Goal: Task Accomplishment & Management: Complete application form

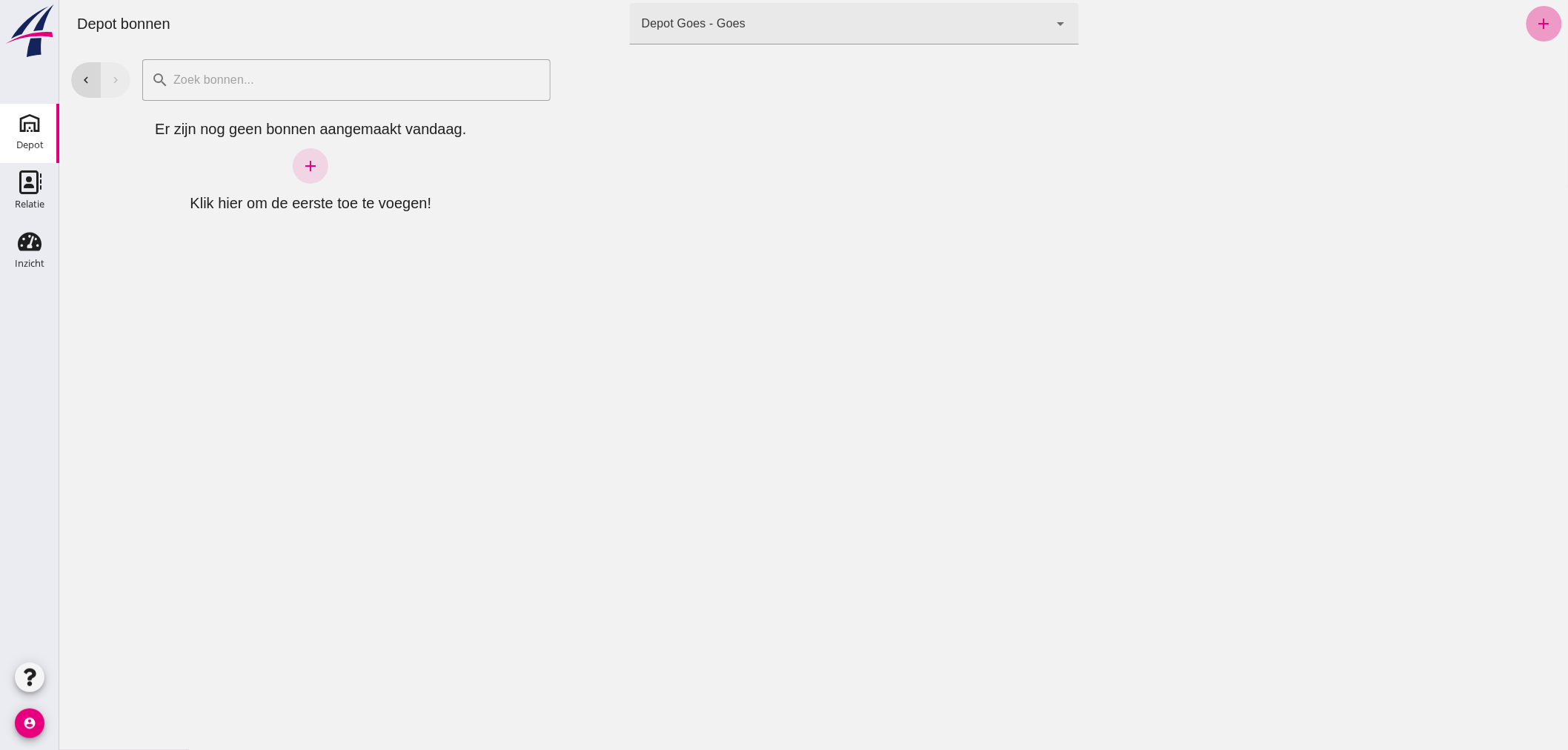
click at [1535, 20] on icon "add" at bounding box center [1543, 24] width 18 height 18
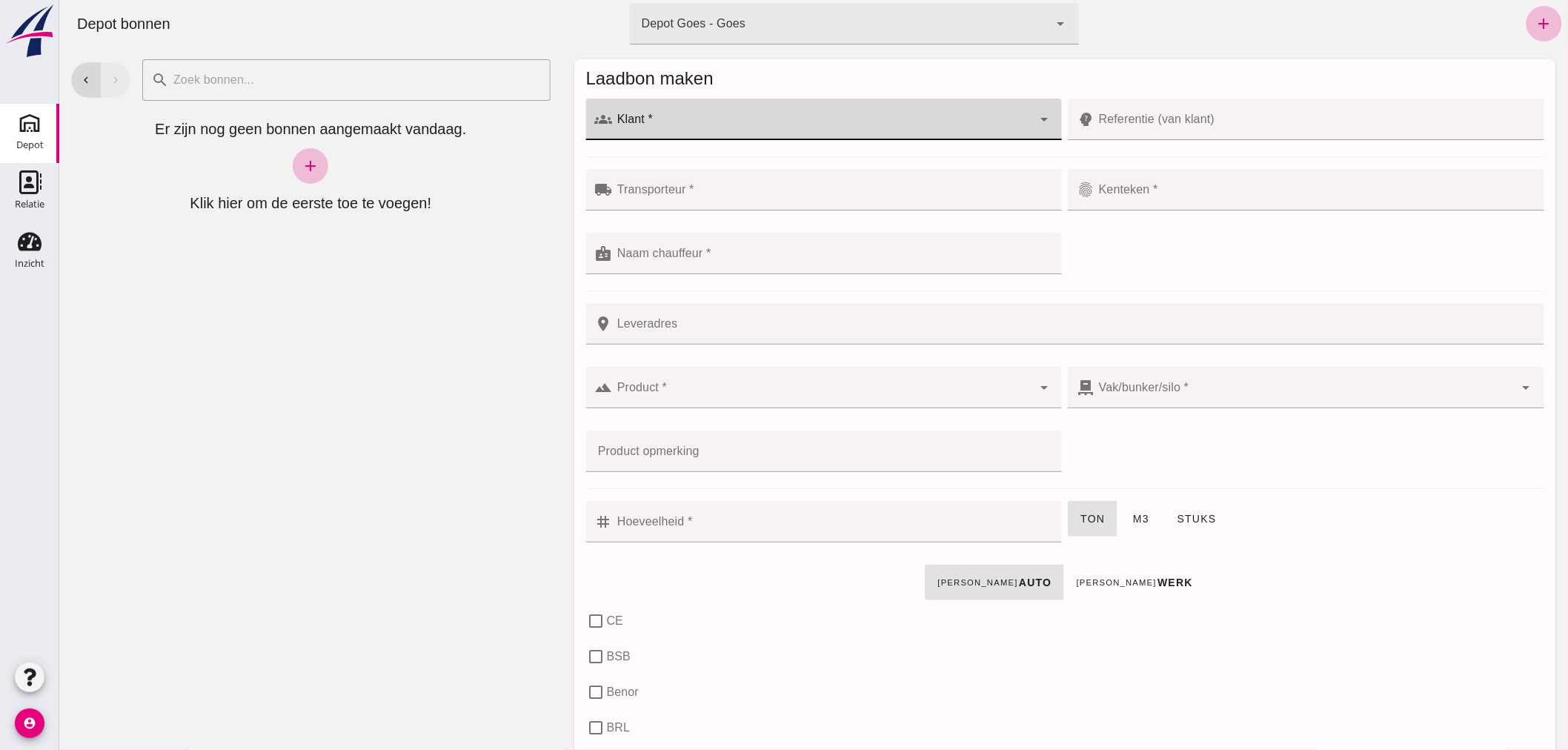
click at [738, 126] on input "Klant *" at bounding box center [822, 126] width 420 height 18
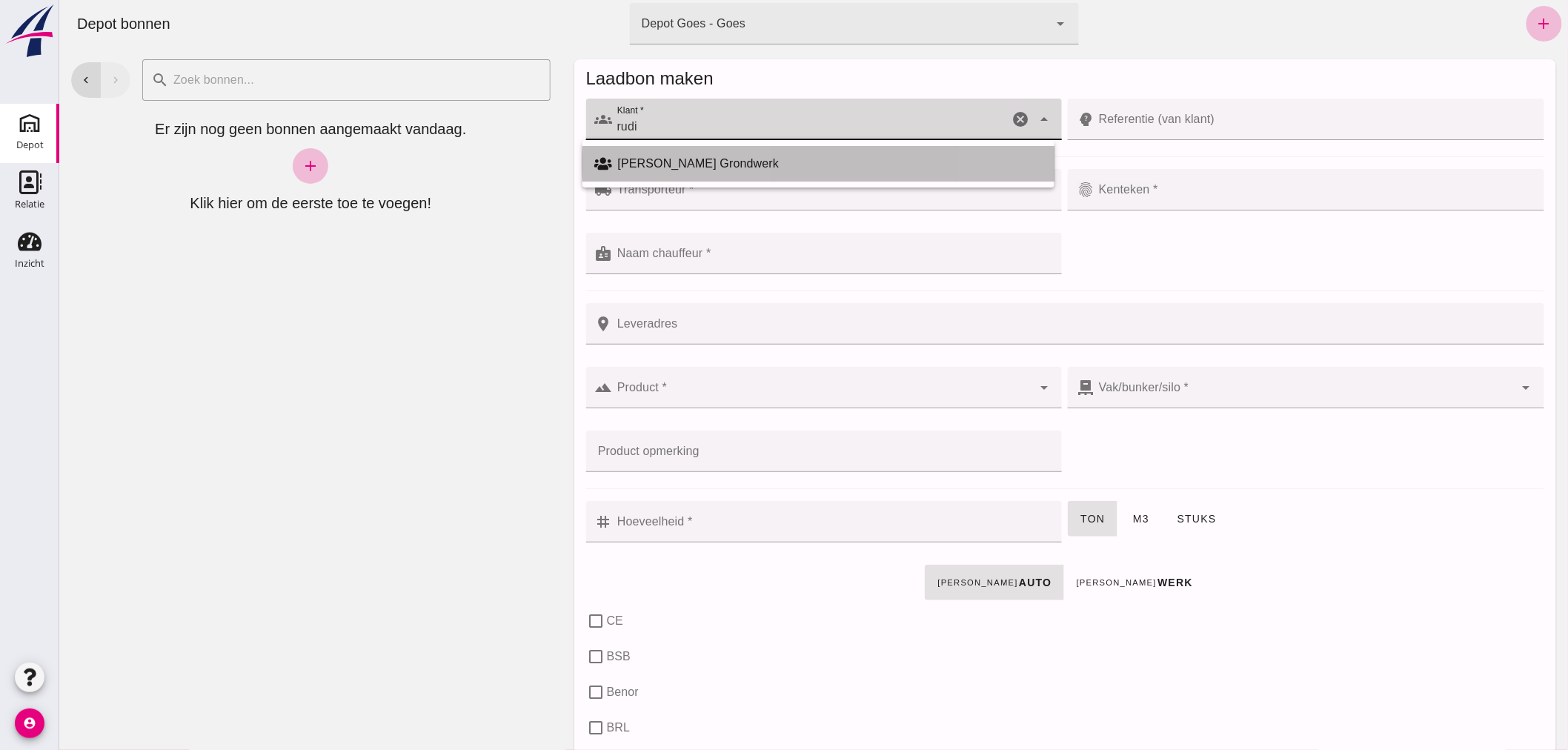
click at [701, 163] on div "[PERSON_NAME] Grondwerk" at bounding box center [829, 163] width 424 height 18
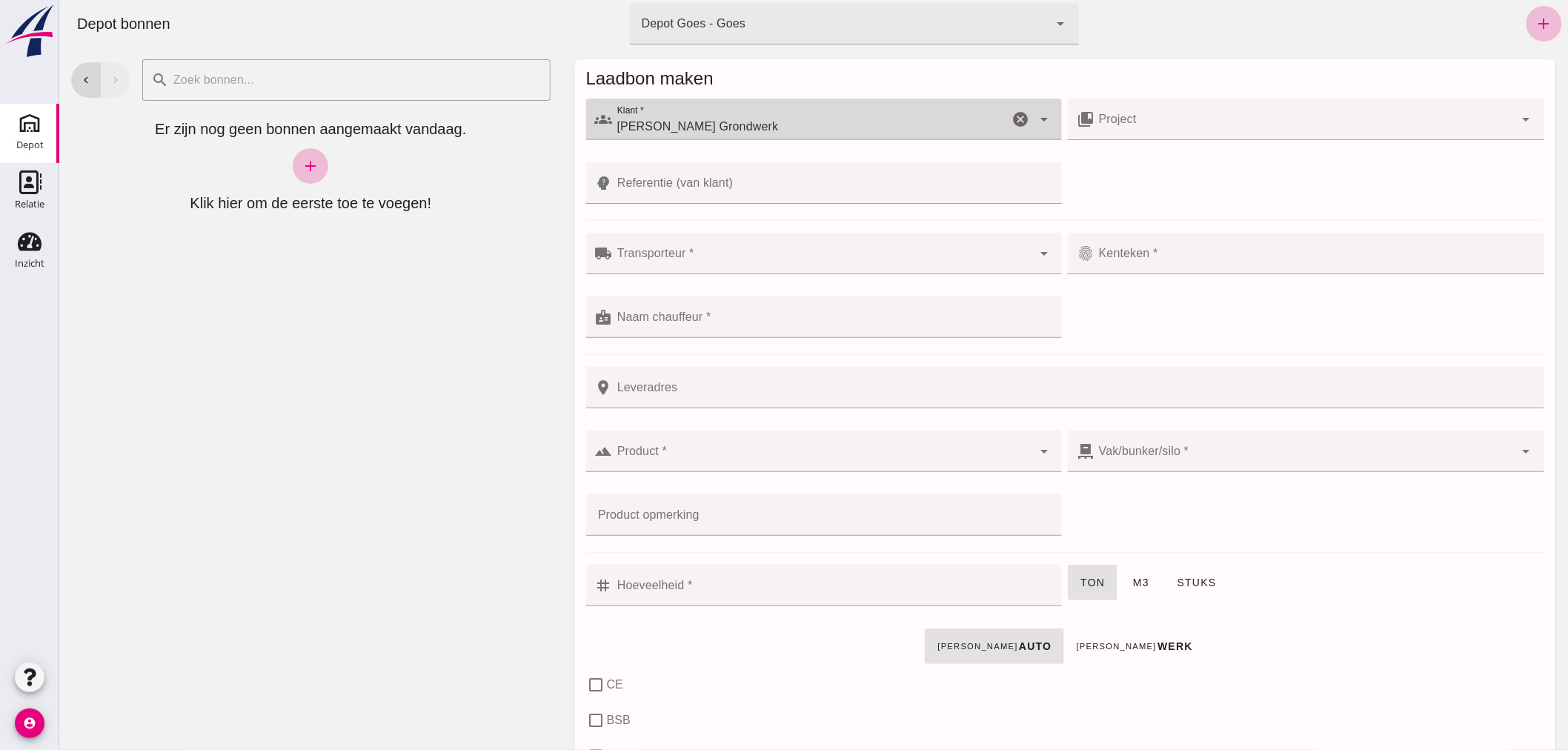
type input "[PERSON_NAME] Grondwerk"
click at [722, 180] on input "Referentie (van klant)" at bounding box center [833, 183] width 441 height 41
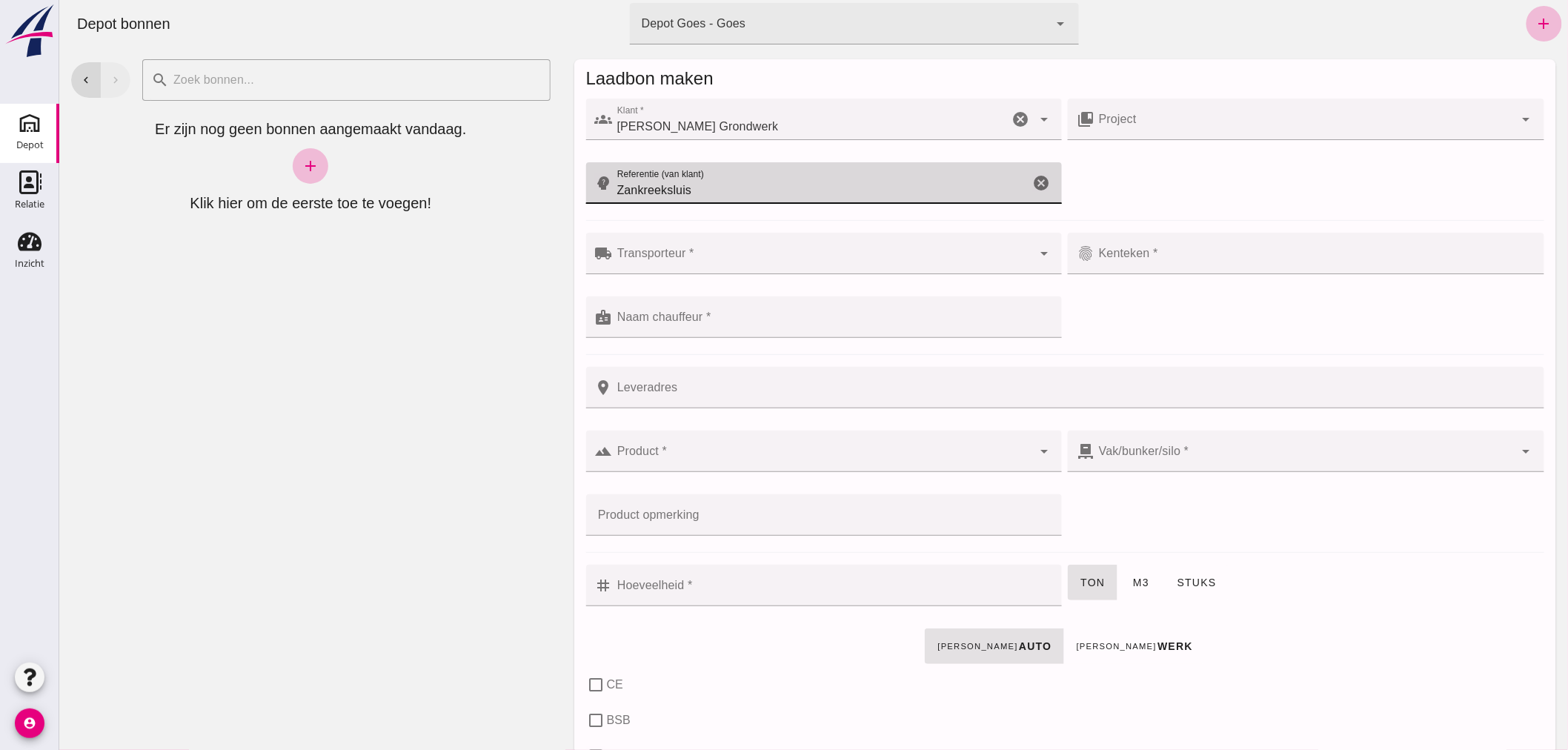
type input "Zankreeksluis"
click at [738, 248] on div at bounding box center [822, 253] width 420 height 41
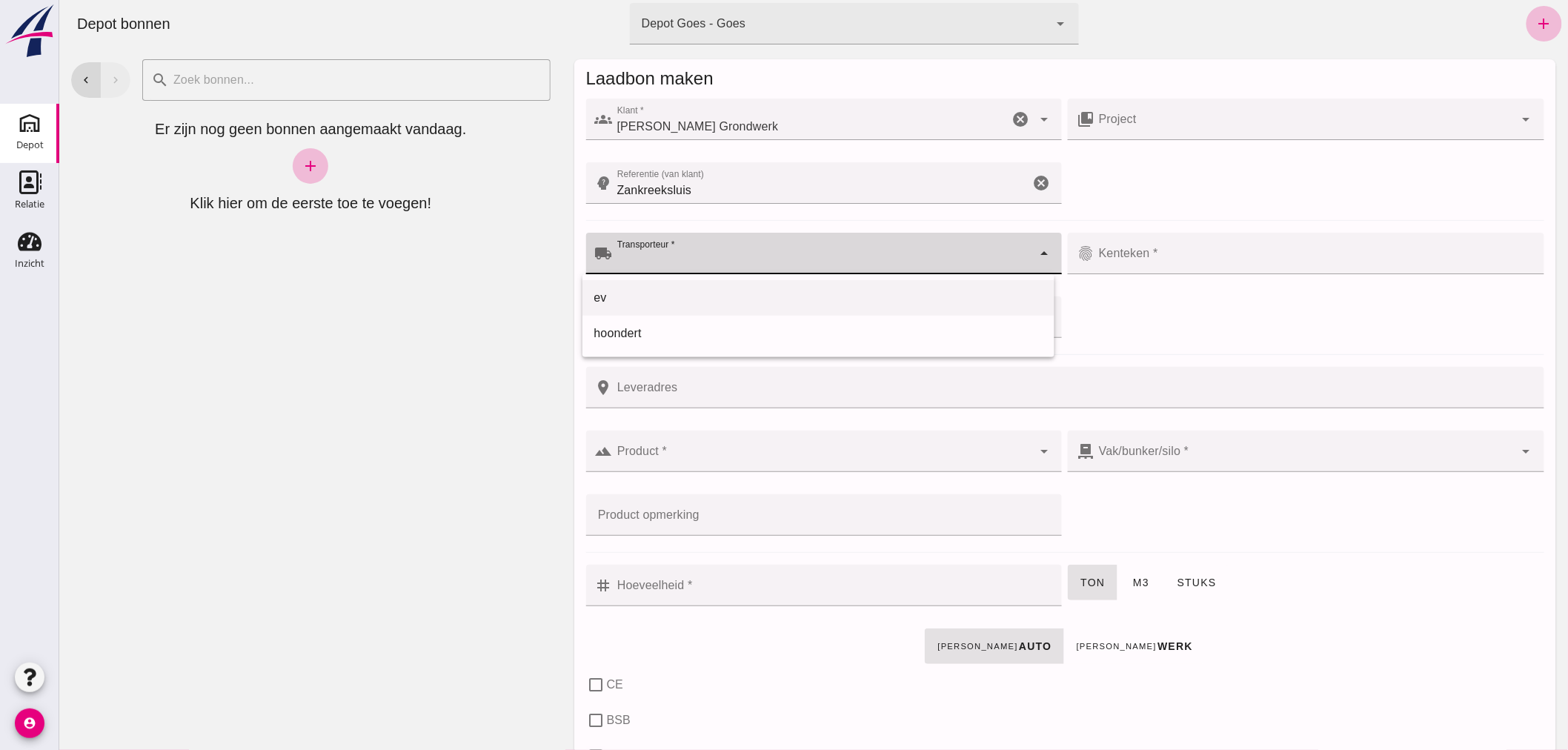
click at [722, 283] on div "ev" at bounding box center [817, 298] width 472 height 35
type input "ev"
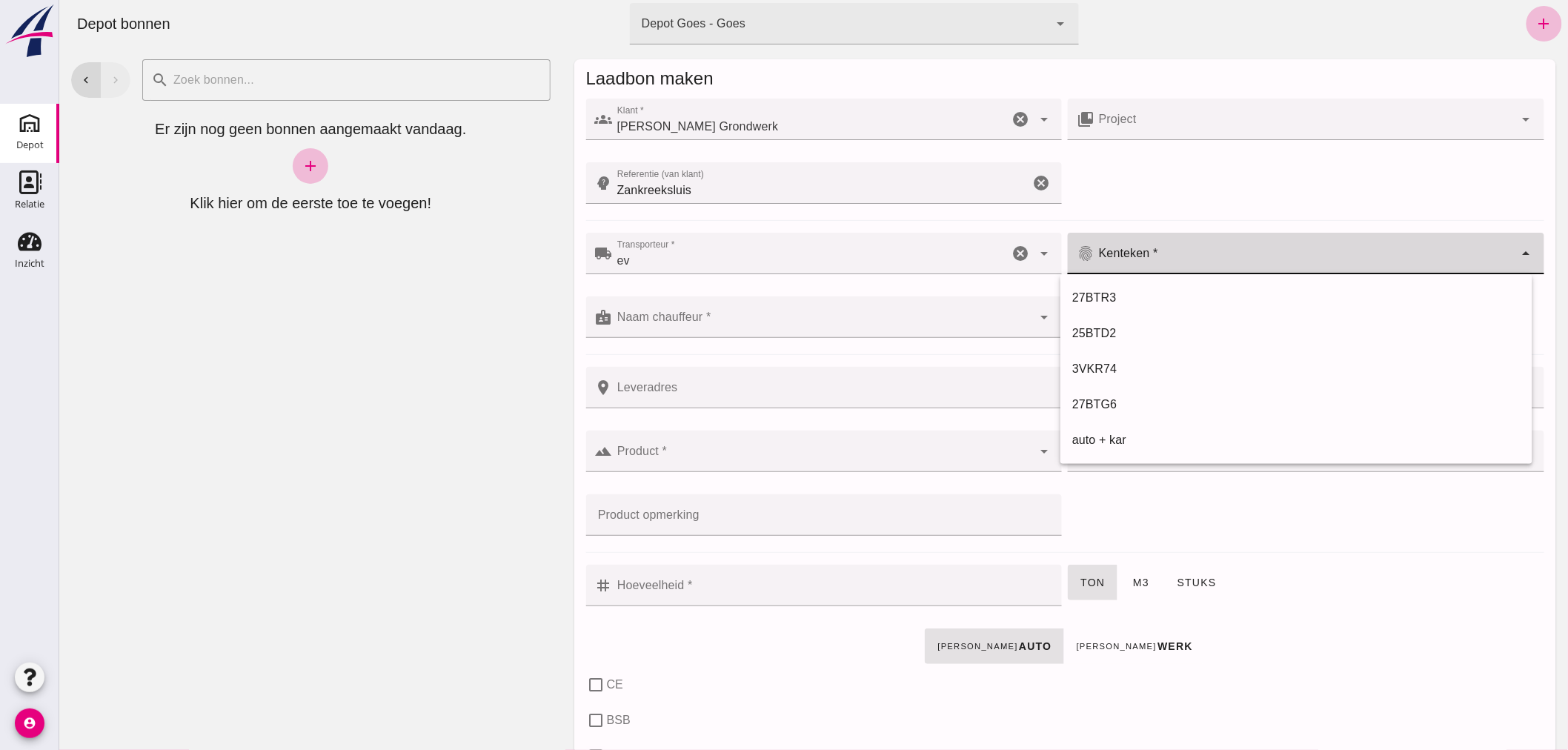
click at [1150, 256] on input "Kenteken *" at bounding box center [1304, 261] width 420 height 18
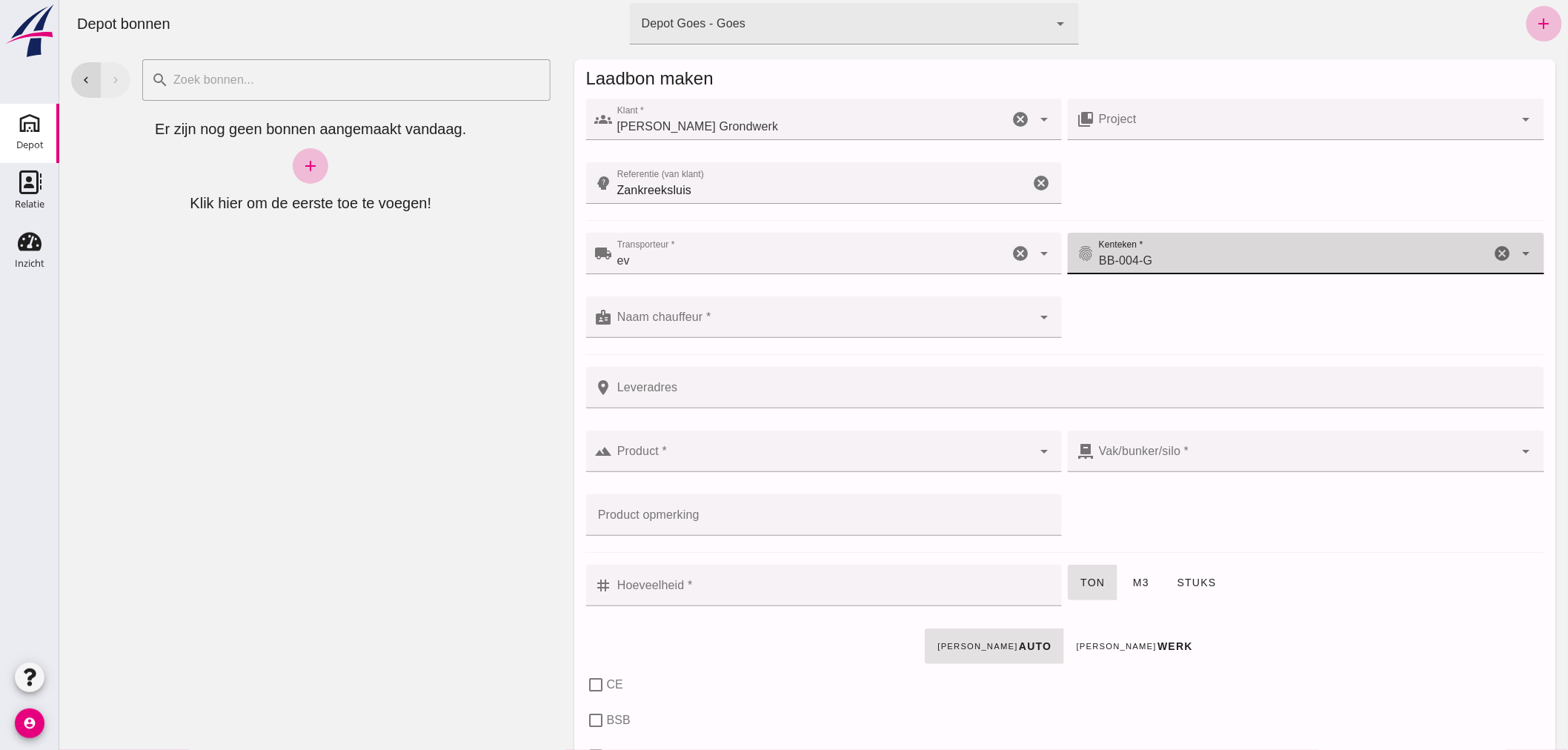
type input "BB-004-G"
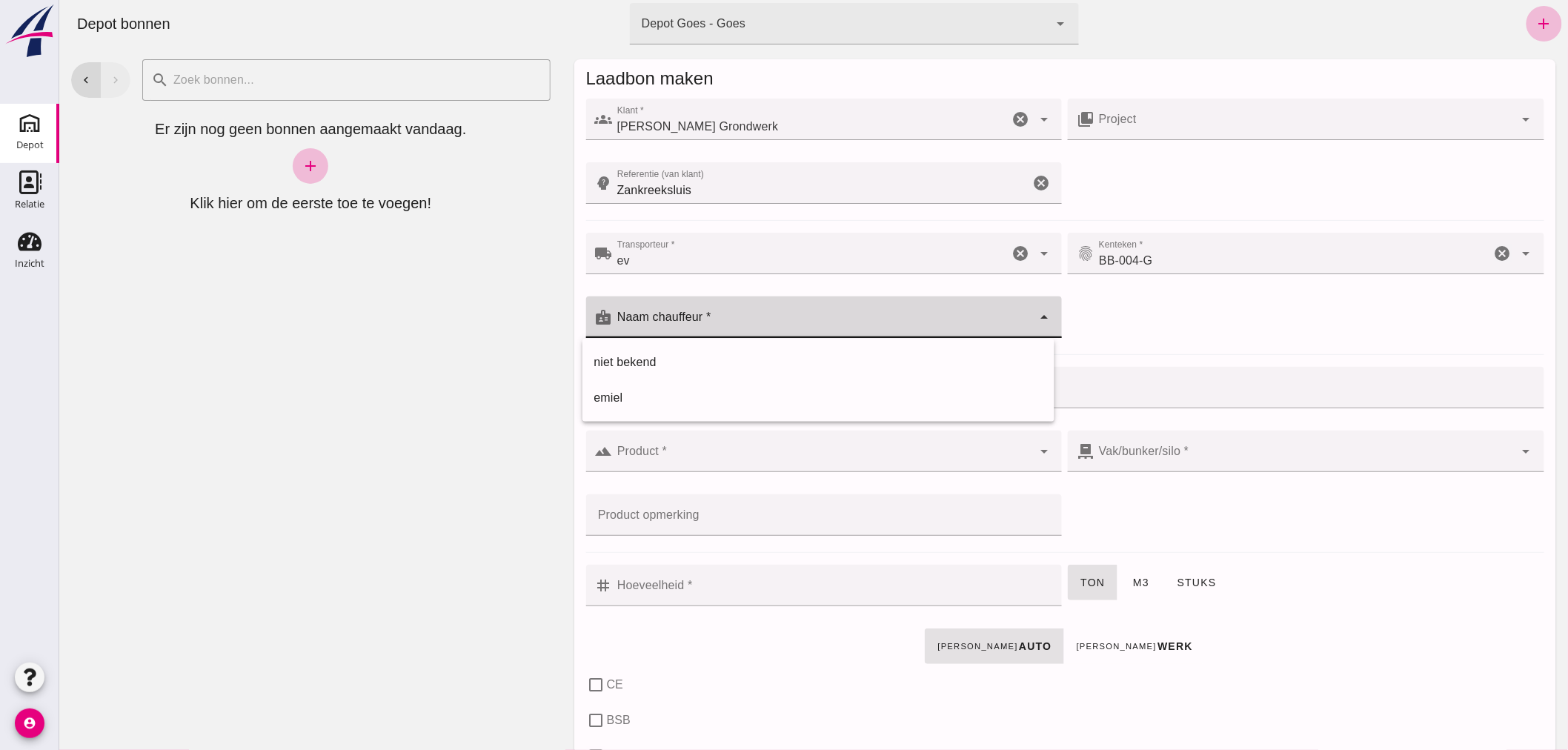
click at [733, 324] on input "Naam chauffeur *" at bounding box center [822, 324] width 420 height 18
type input "[PERSON_NAME]"
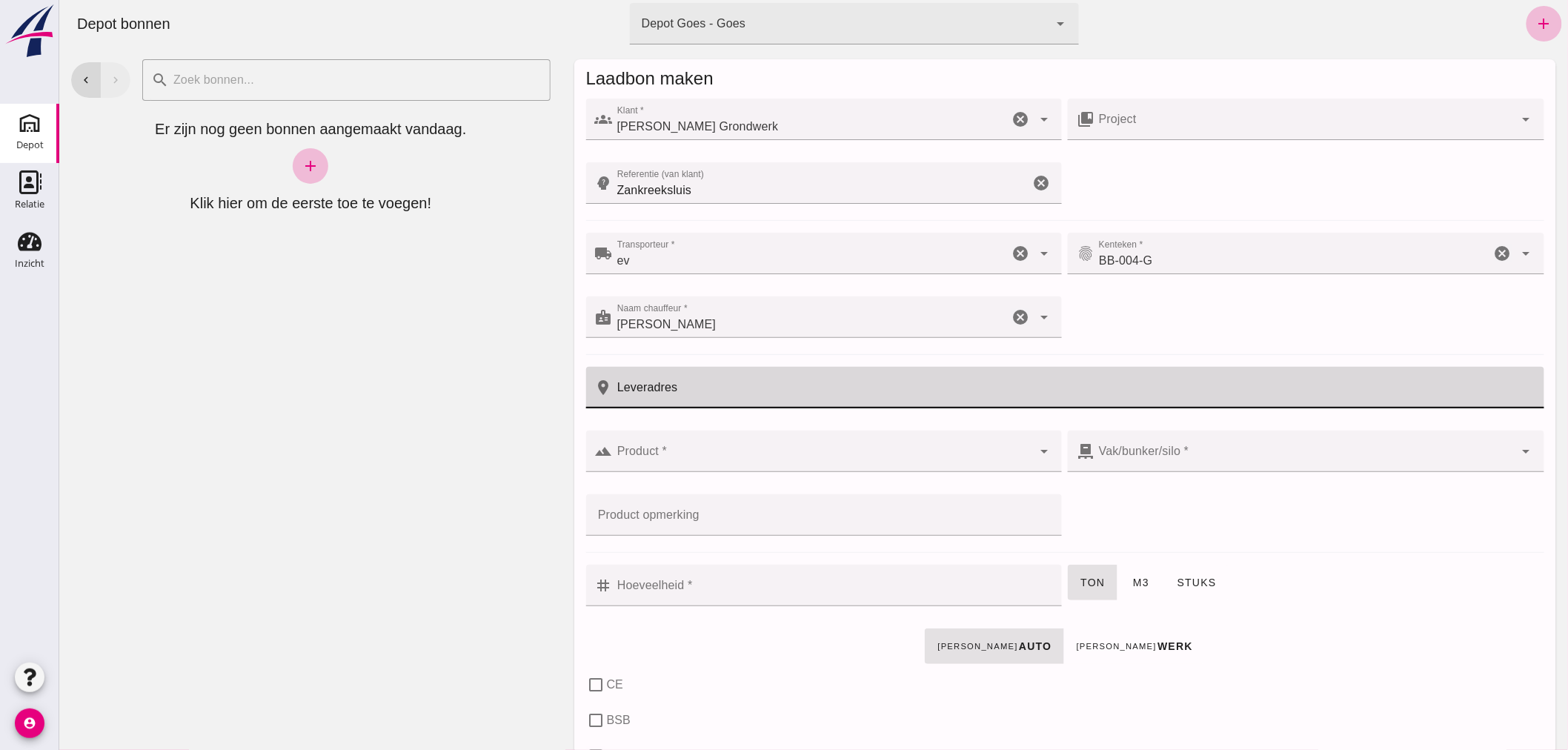
click at [754, 391] on input "Leveradres" at bounding box center [1073, 387] width 922 height 41
click at [726, 437] on div at bounding box center [822, 451] width 420 height 41
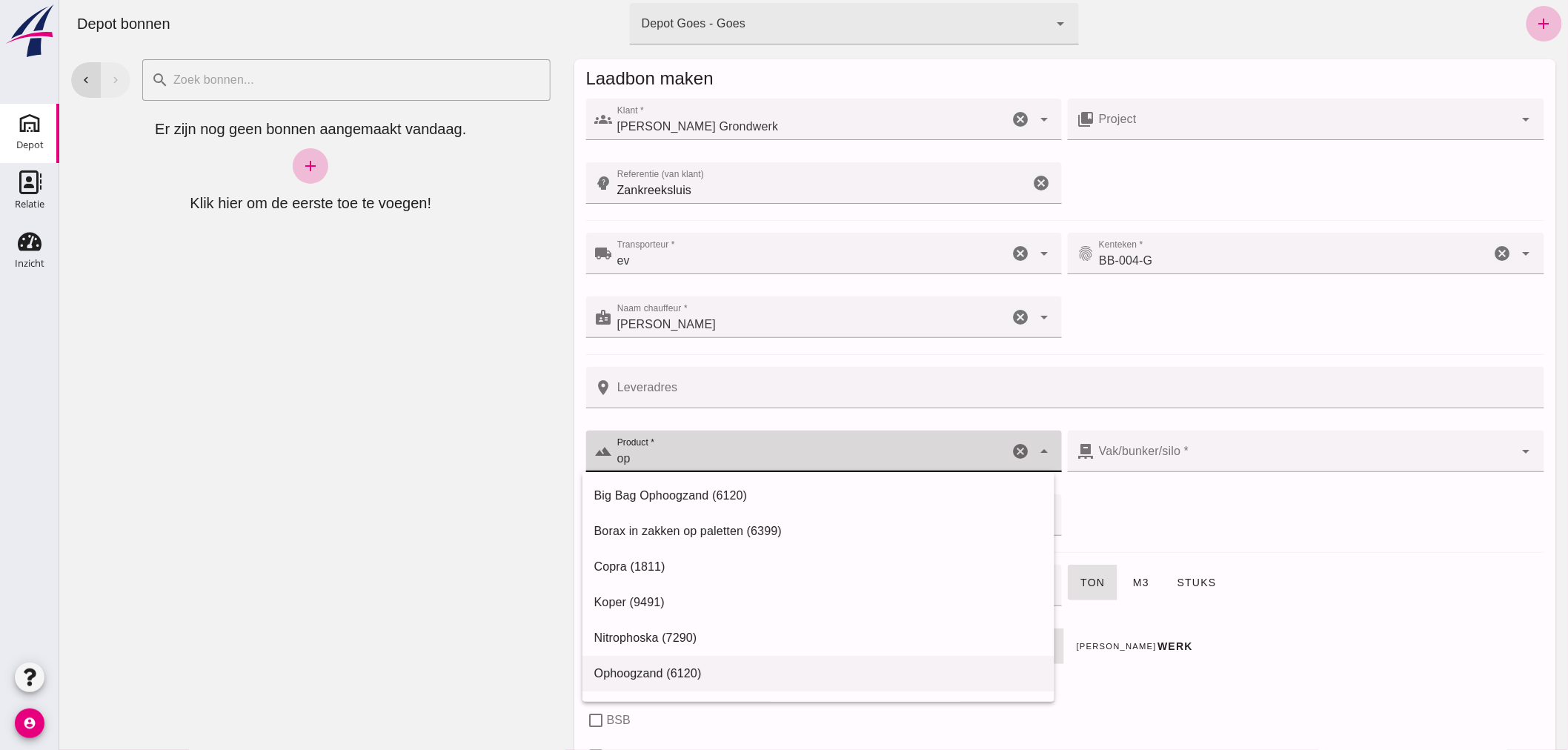
click at [617, 670] on div "Ophoogzand (6120)" at bounding box center [818, 674] width 448 height 18
type input "Ophoogzand (6120)"
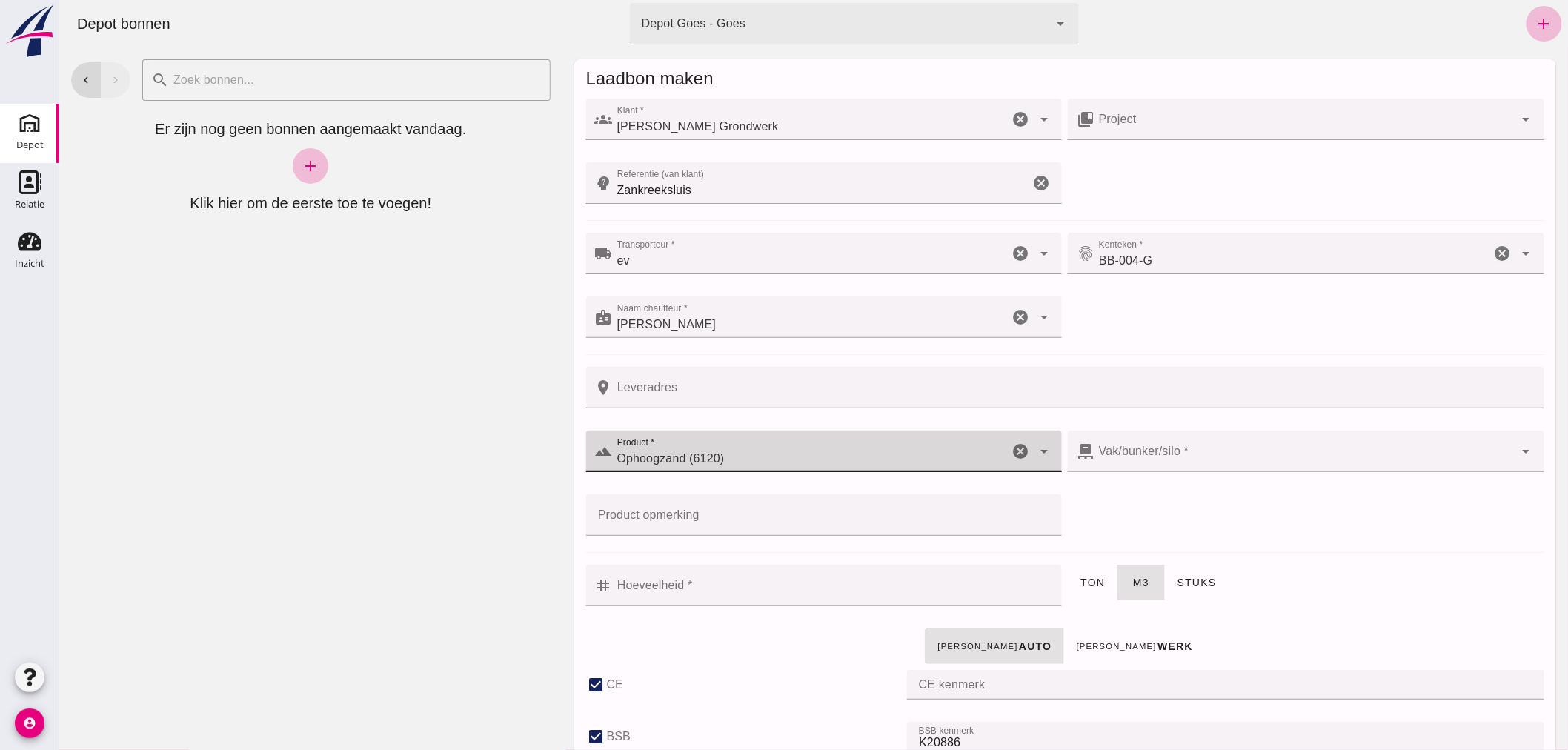
checkbox input "true"
type input "40"
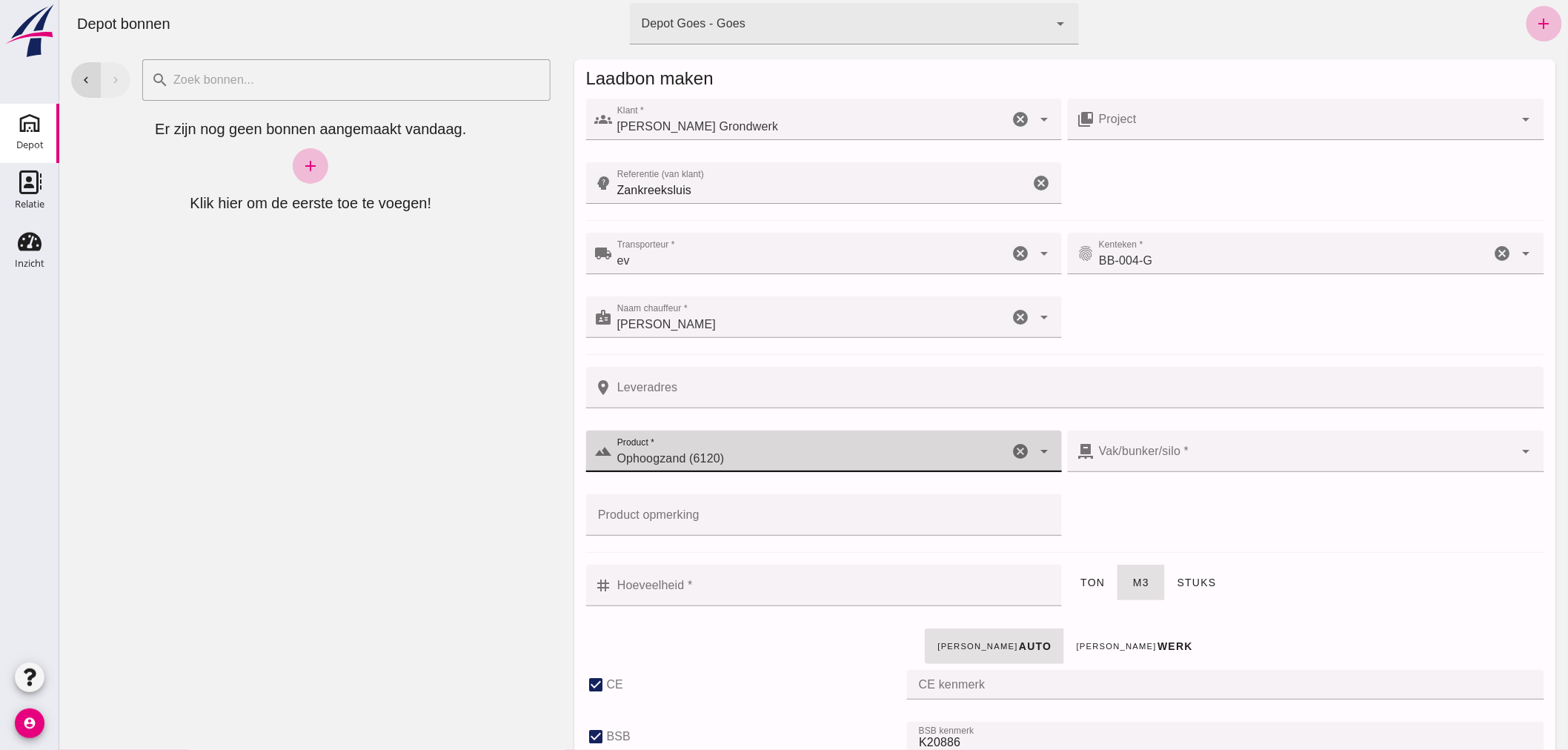
checkbox input "true"
type input "38"
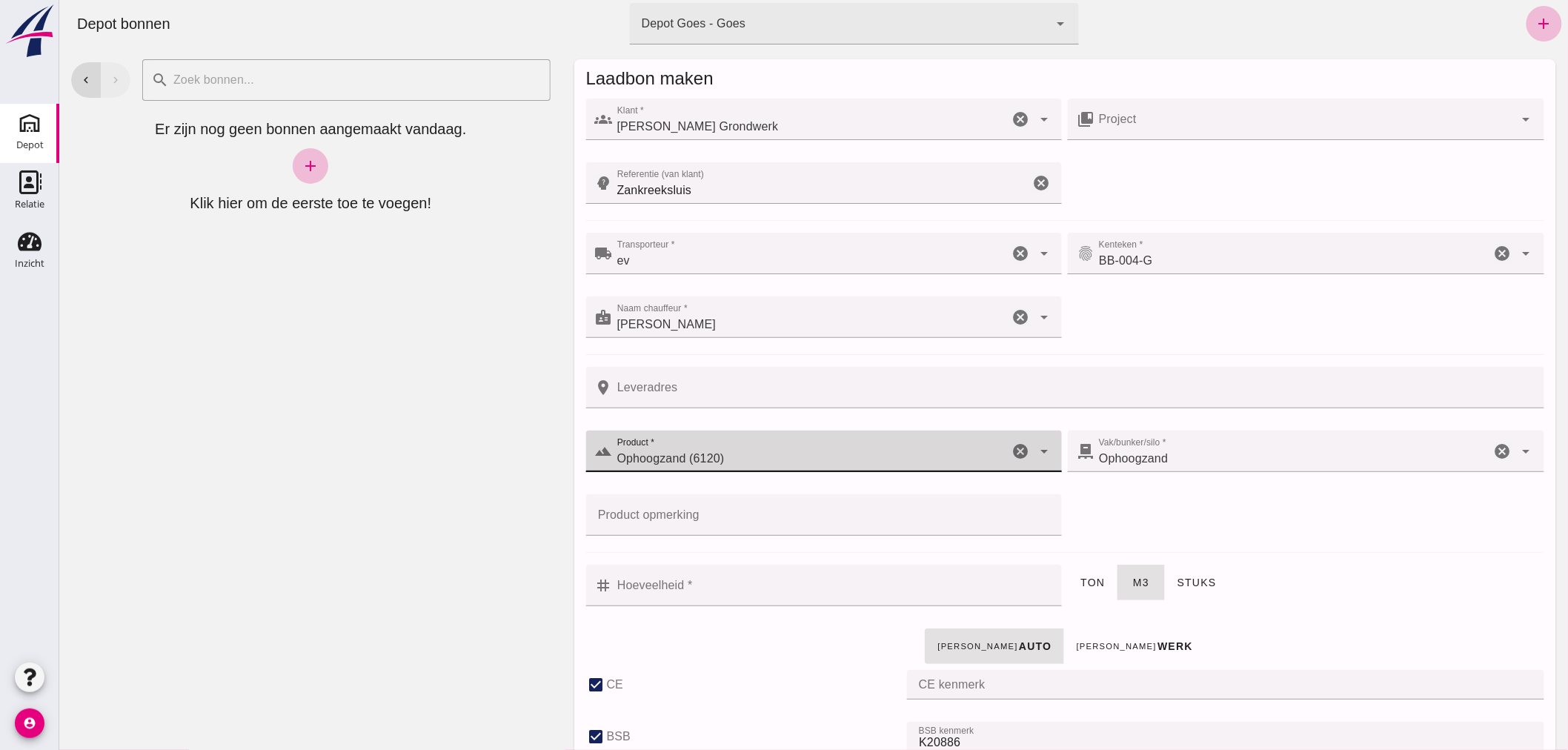
type input "Ophoogzand (6120)"
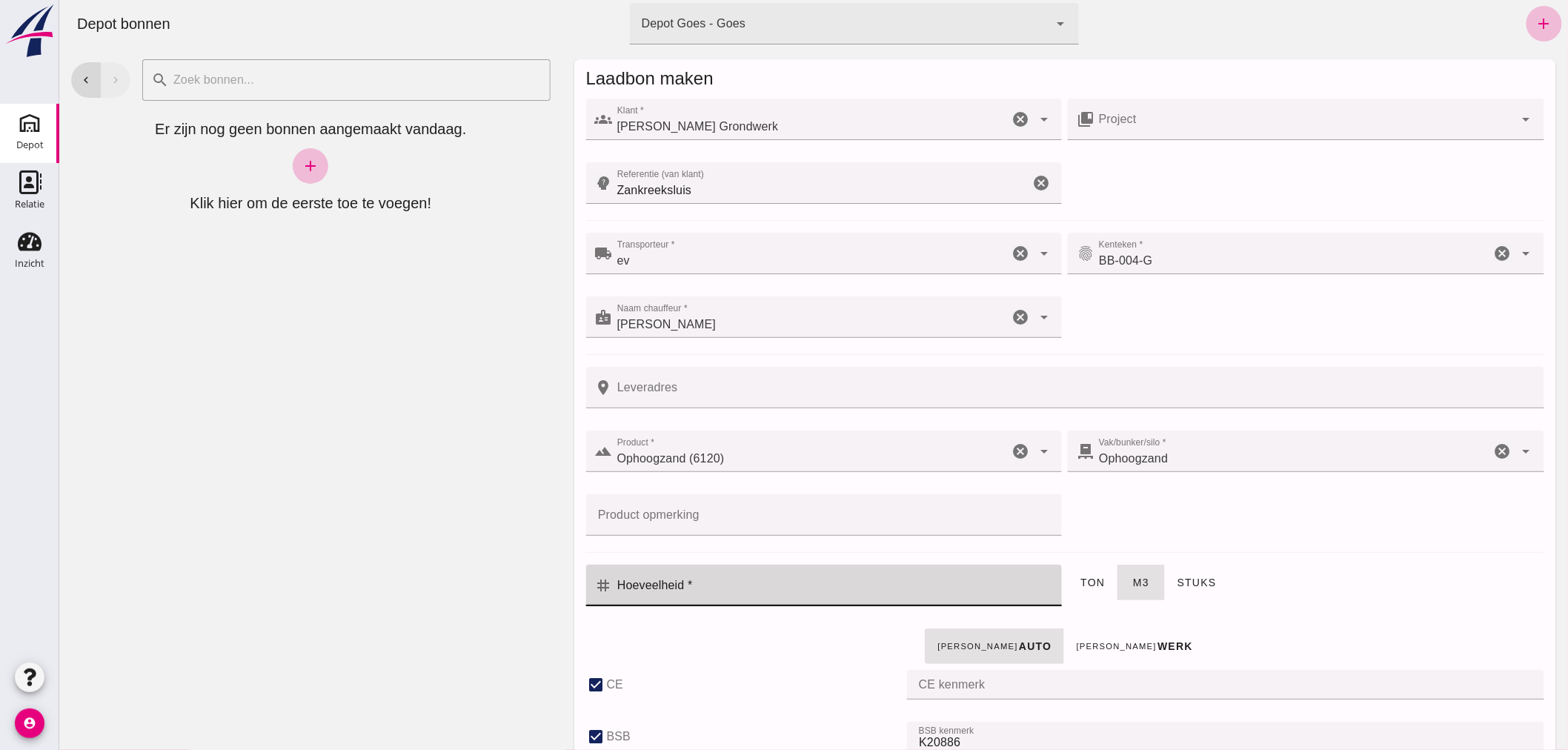
click at [881, 596] on input "Hoeveelheid *" at bounding box center [833, 585] width 441 height 41
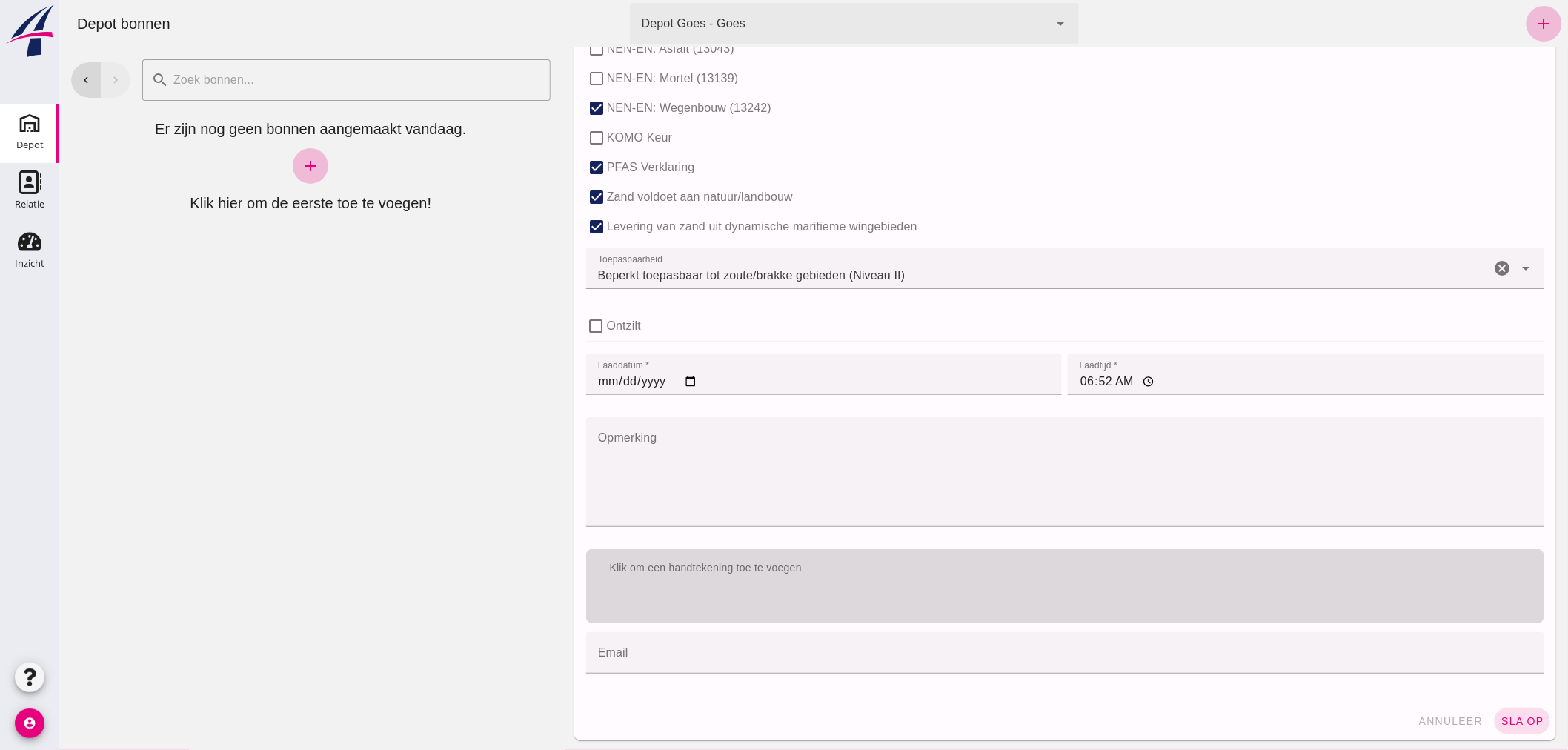
scroll to position [910, 0]
type input "10"
click at [918, 600] on div "Klik om een handtekening toe te voegen" at bounding box center [1064, 584] width 958 height 74
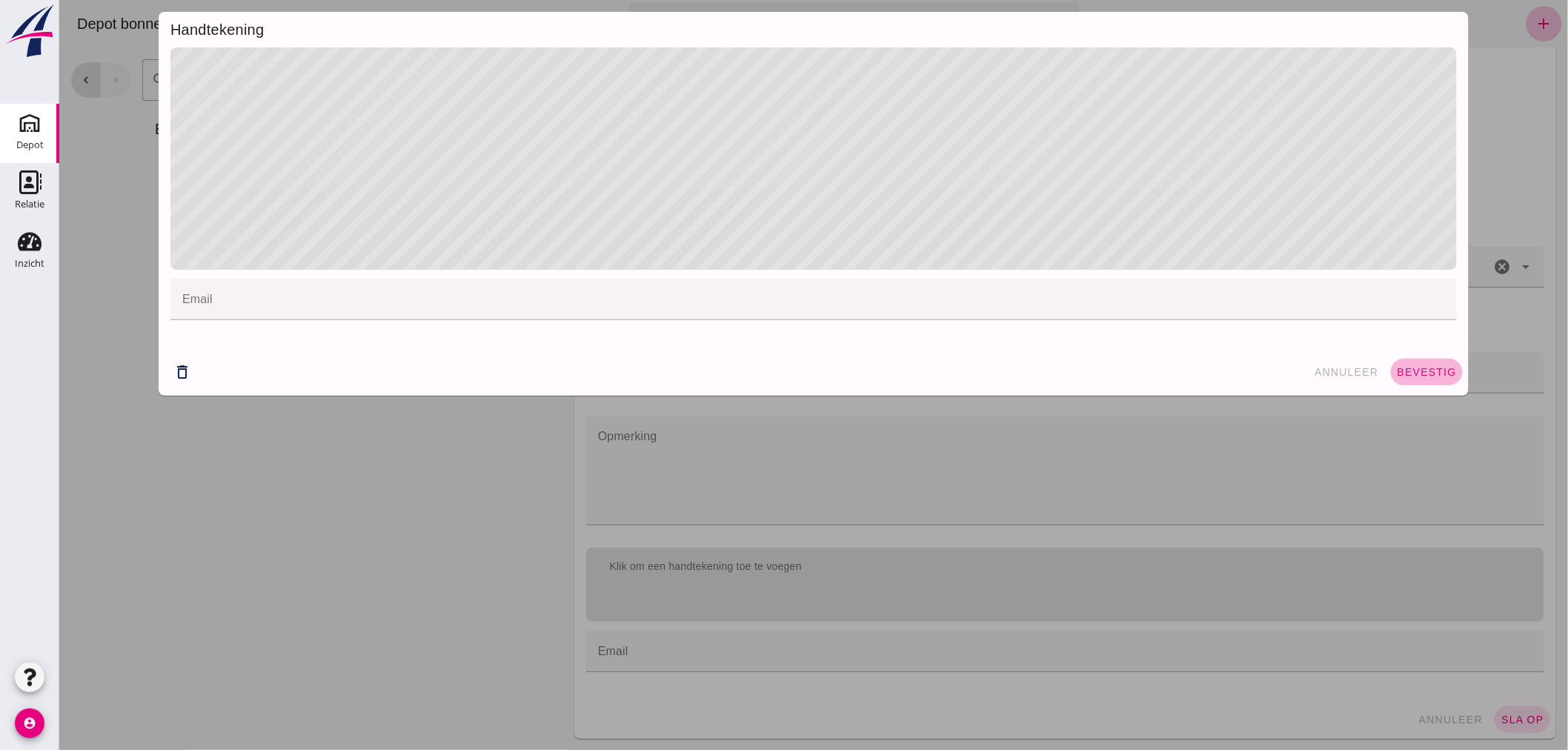
click at [1411, 367] on span "bevestig" at bounding box center [1426, 371] width 60 height 11
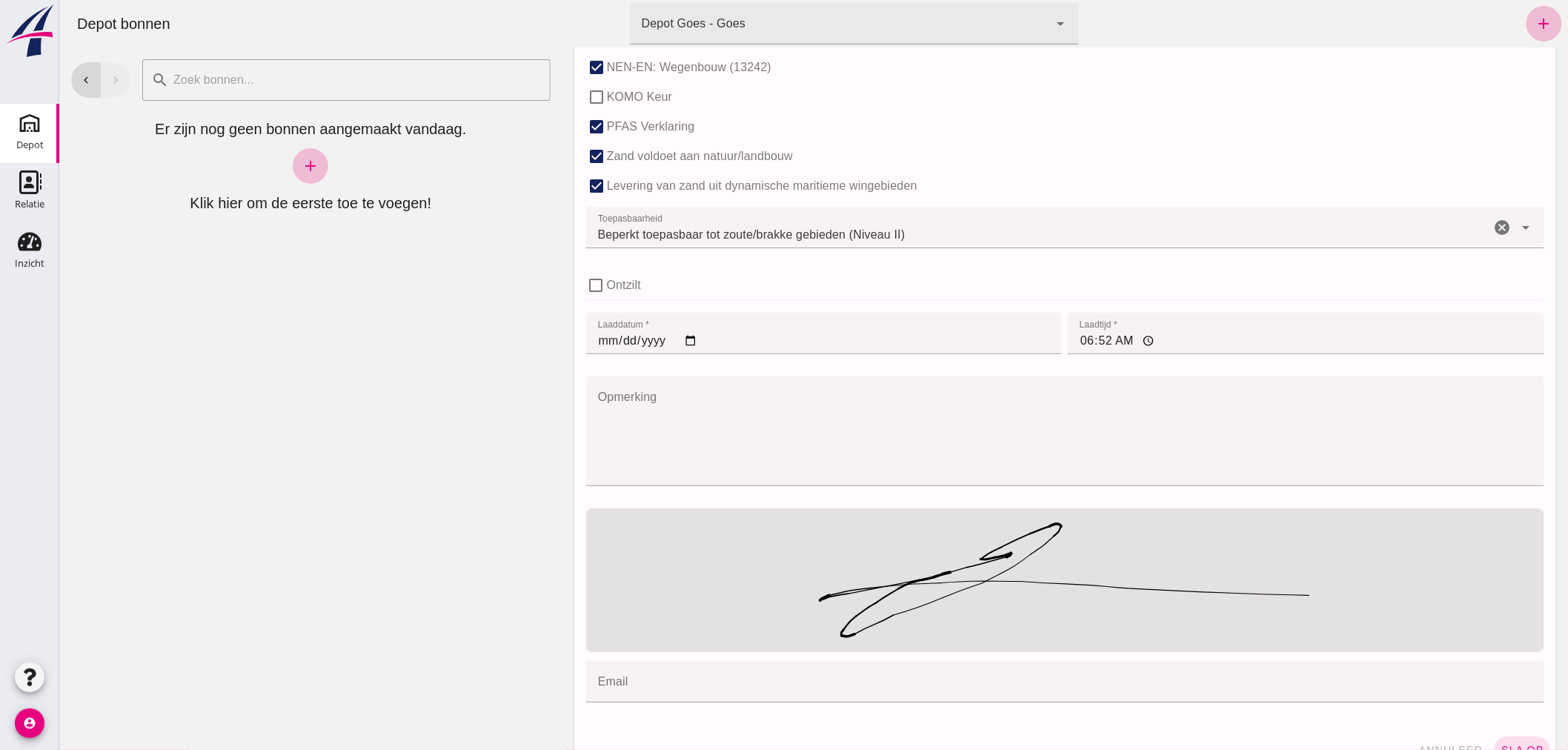
scroll to position [979, 0]
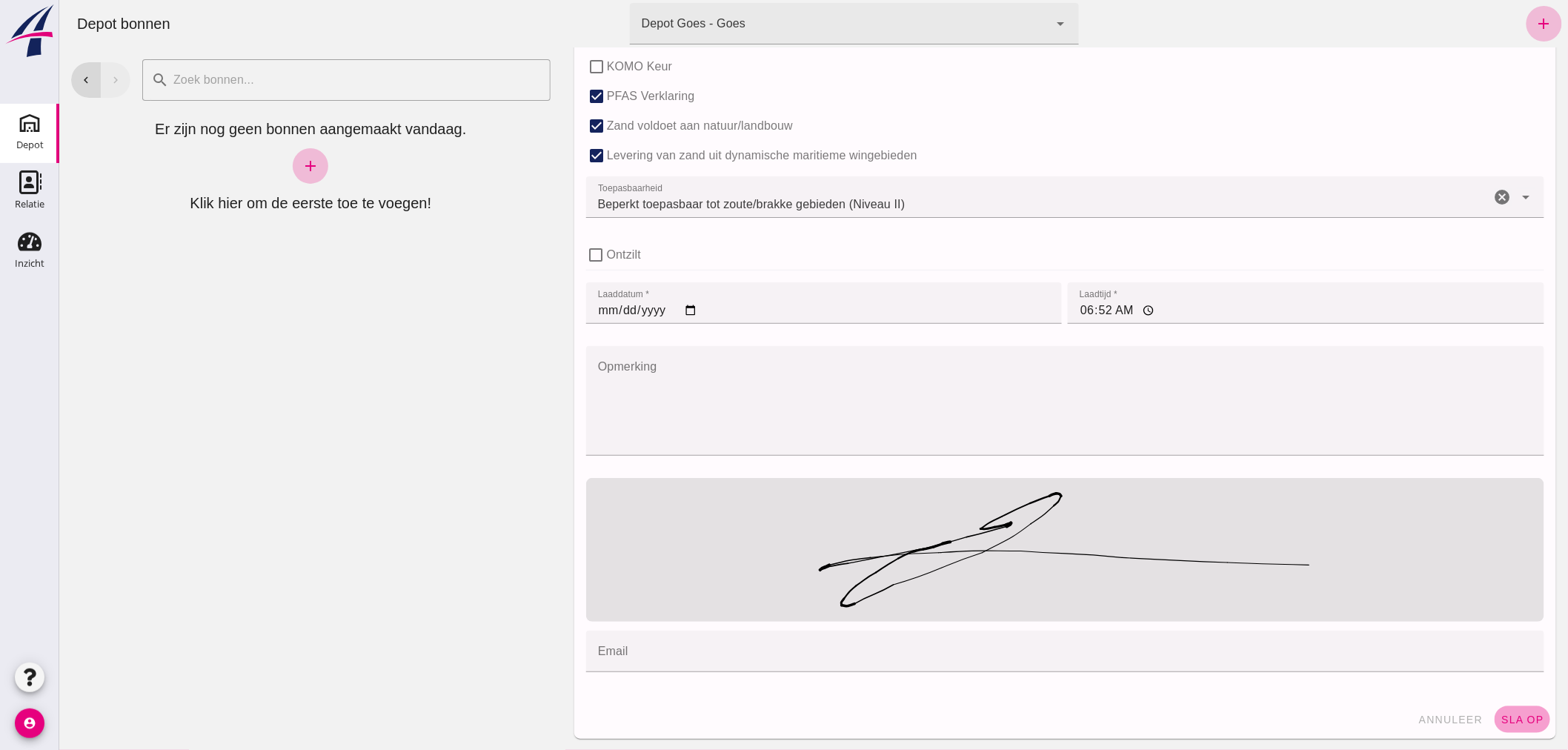
click at [1526, 723] on span "sla op" at bounding box center [1521, 718] width 44 height 11
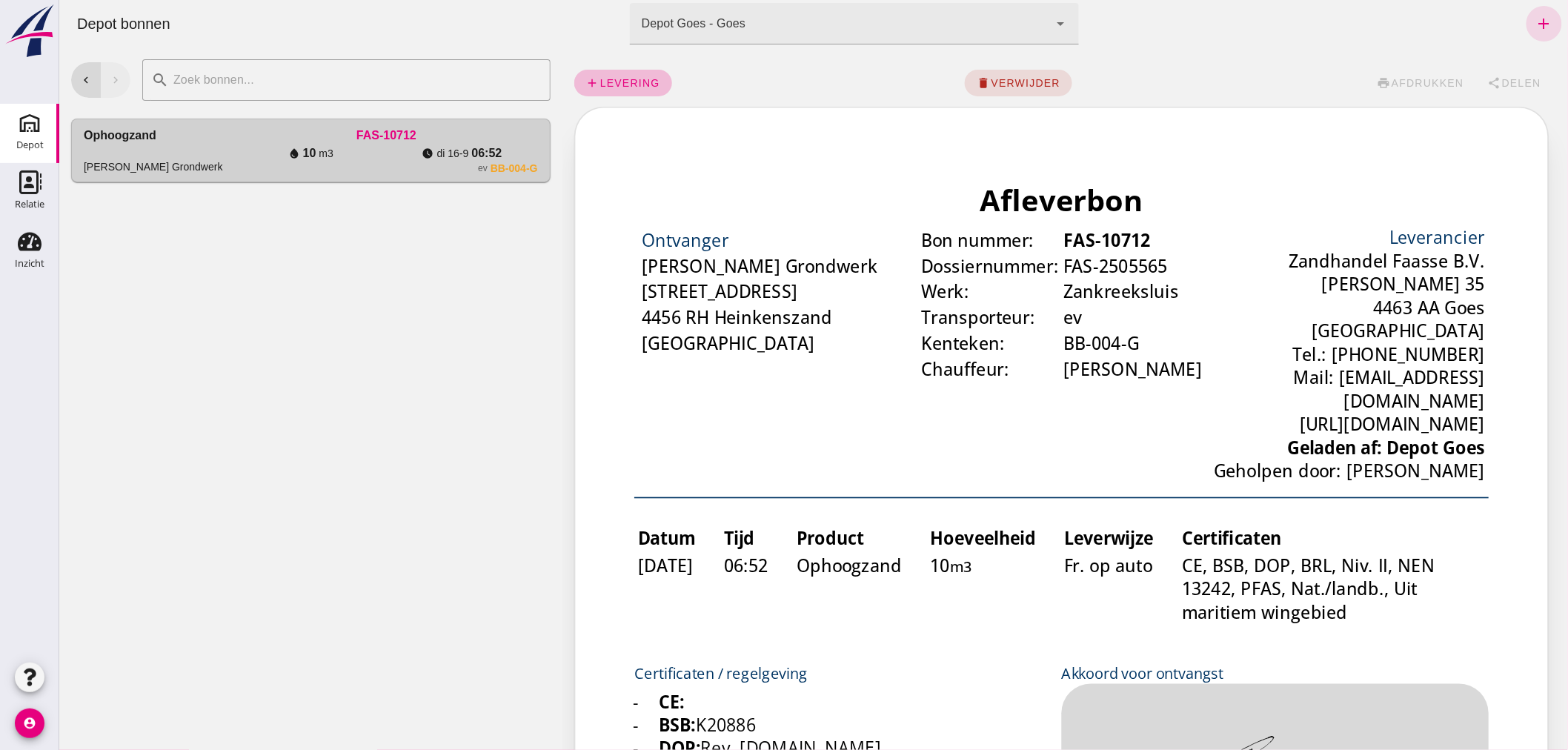
scroll to position [0, 0]
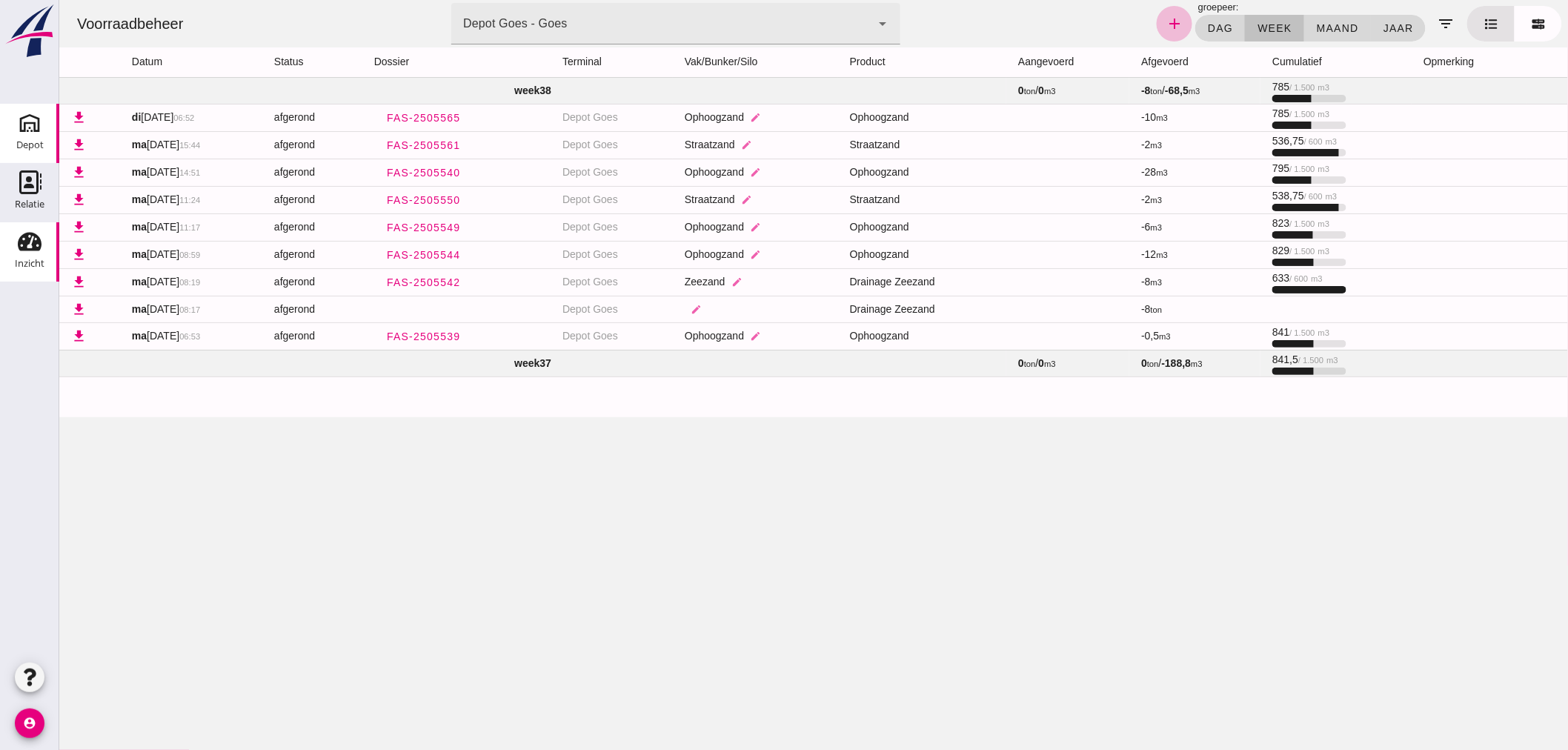
click at [24, 126] on use at bounding box center [29, 123] width 24 height 24
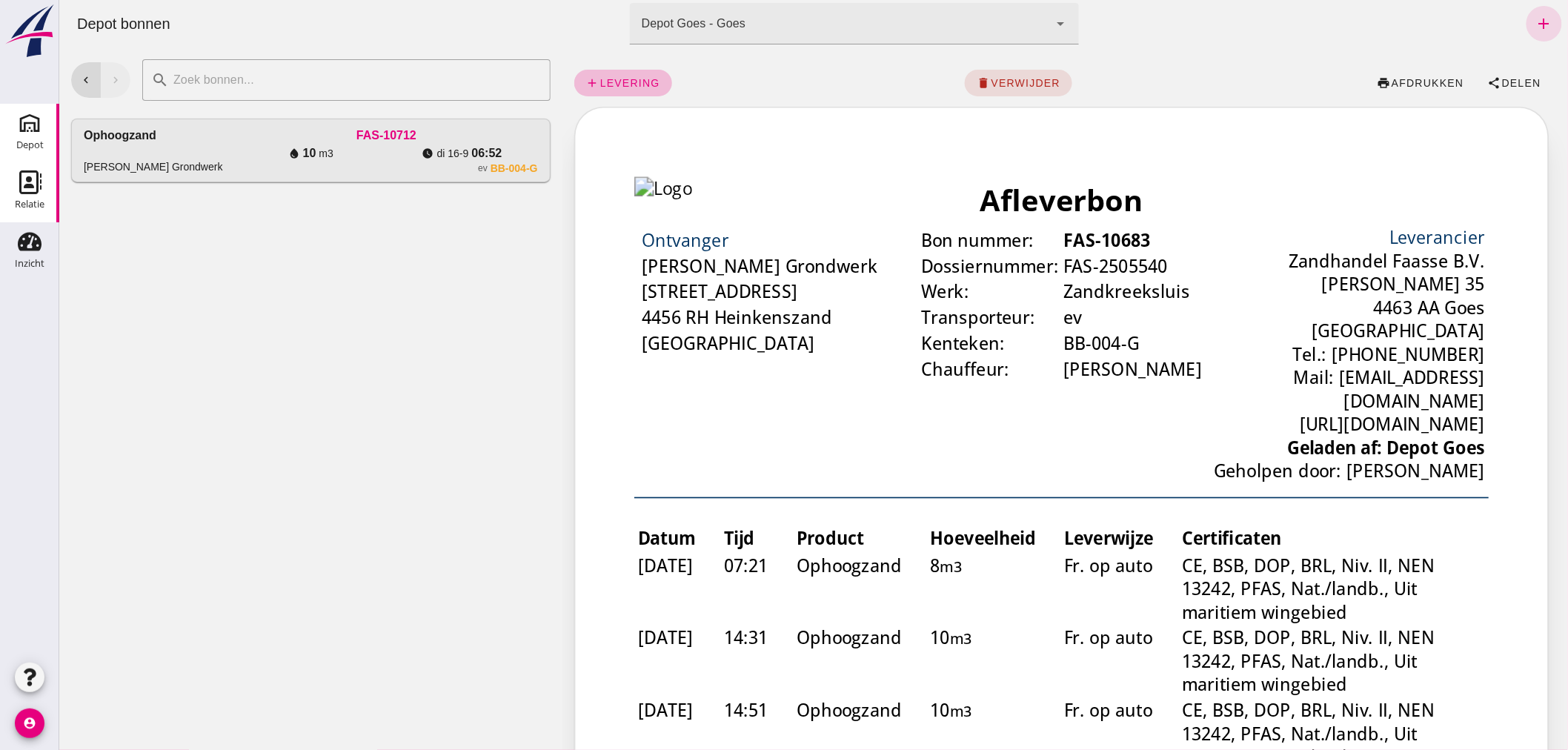
click at [28, 181] on use at bounding box center [30, 182] width 22 height 24
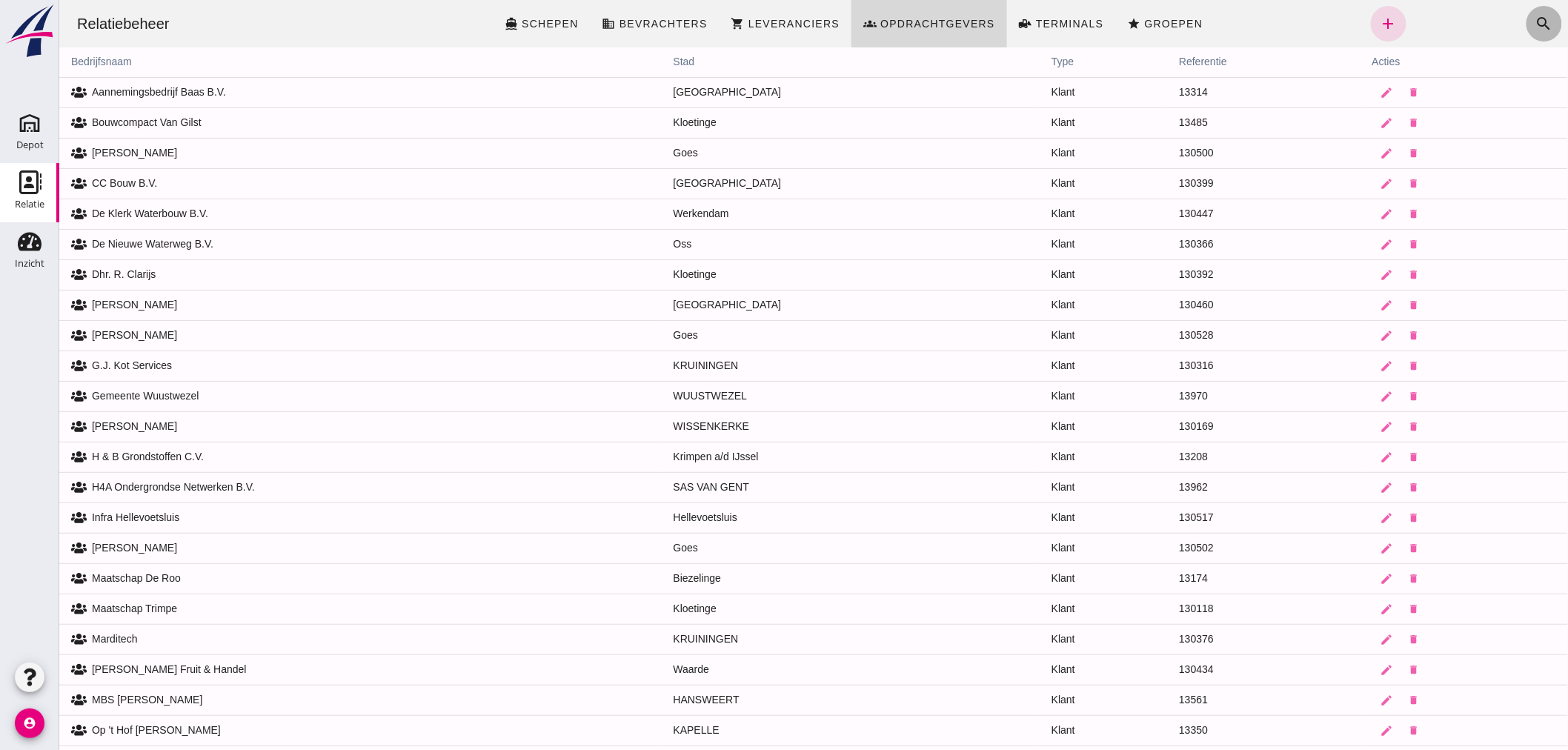
click at [1535, 15] on icon "search" at bounding box center [1543, 24] width 18 height 18
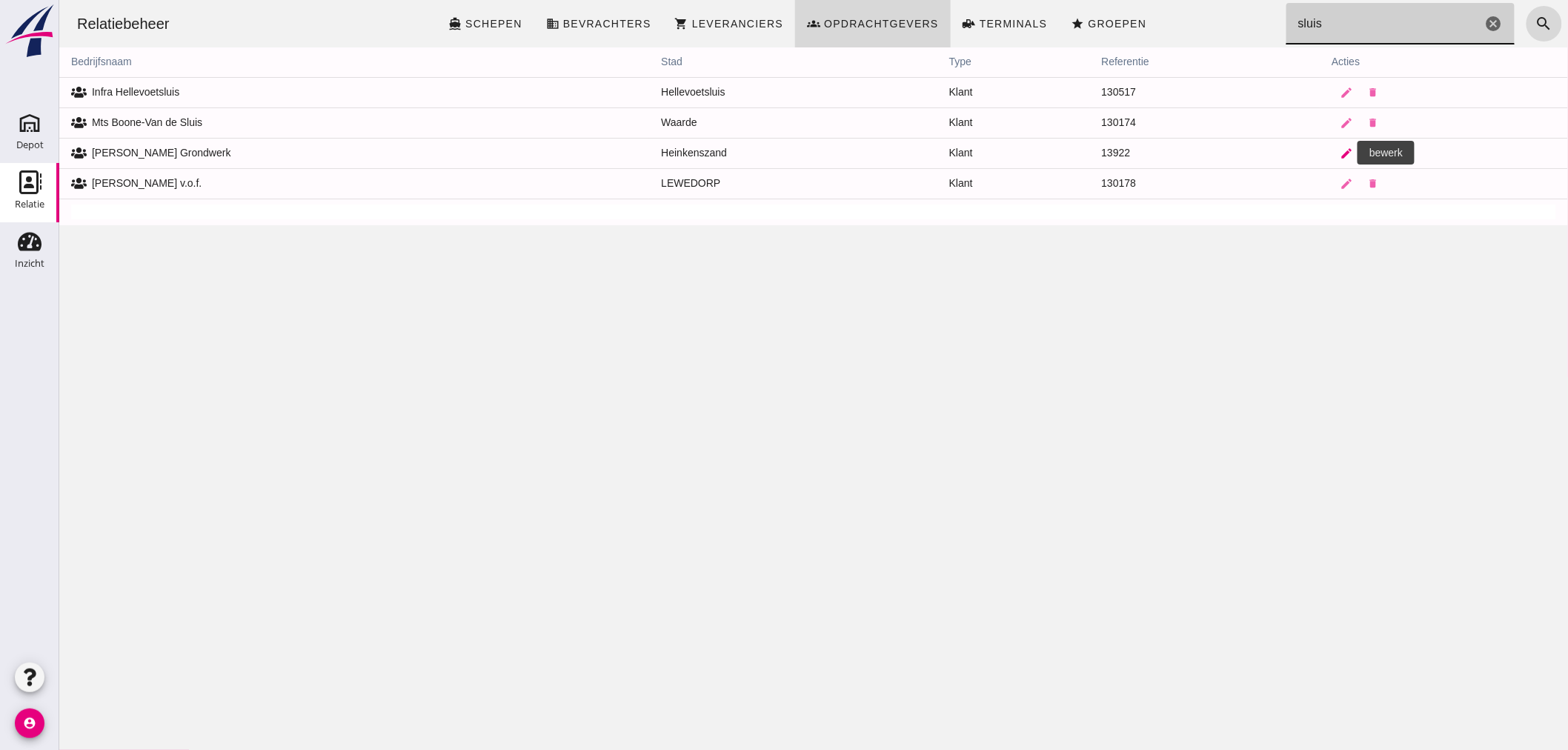
type input "sluis"
click at [1339, 148] on icon "edit" at bounding box center [1345, 153] width 13 height 13
type input "+31 (NL)"
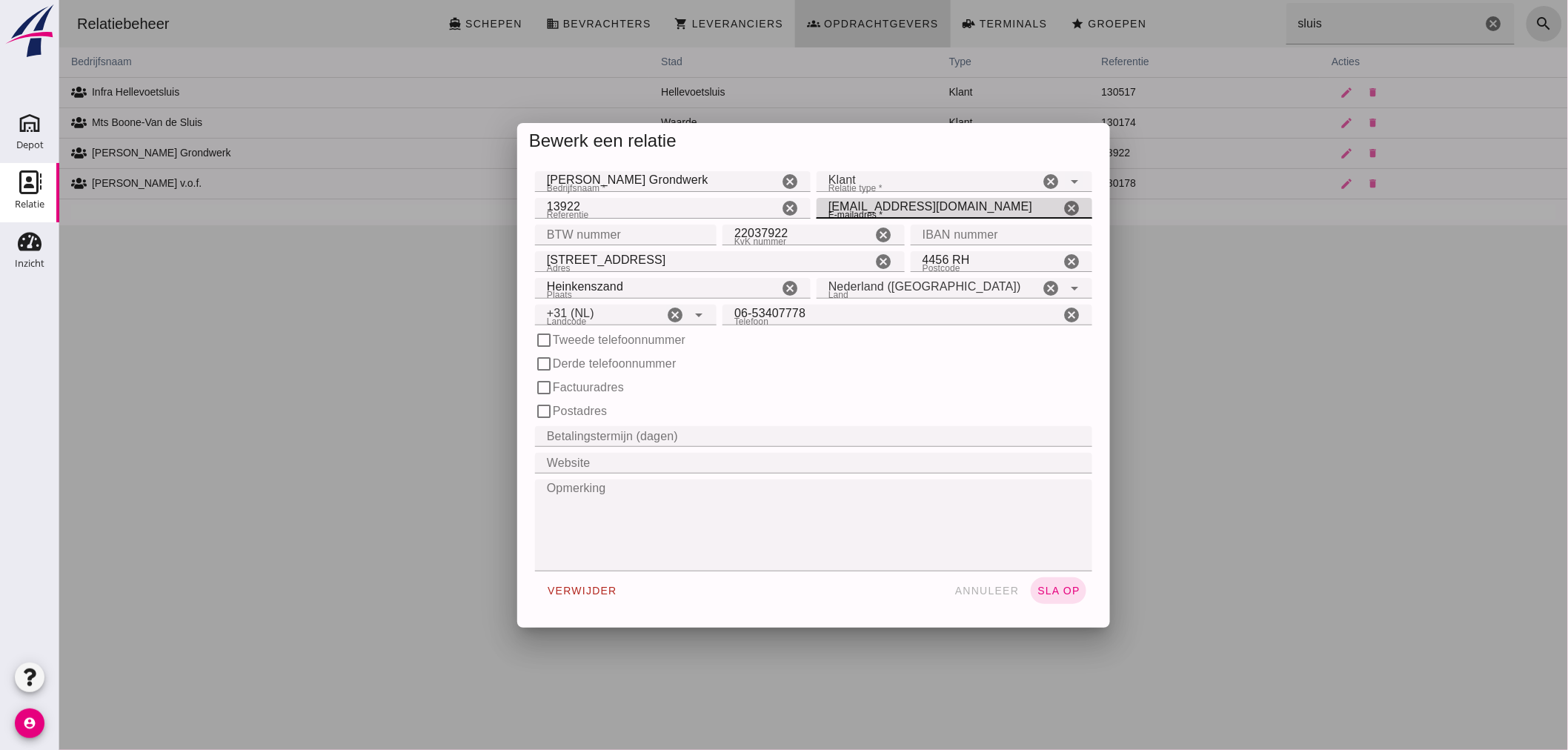
drag, startPoint x: 968, startPoint y: 206, endPoint x: 819, endPoint y: 208, distance: 149.0
click at [819, 208] on input "[EMAIL_ADDRESS][DOMAIN_NAME]" at bounding box center [937, 208] width 243 height 21
paste input "[EMAIL_ADDRESS][DOMAIN_NAME]"
type input "[EMAIL_ADDRESS][DOMAIN_NAME]"
drag, startPoint x: 901, startPoint y: 206, endPoint x: 1196, endPoint y: 264, distance: 300.6
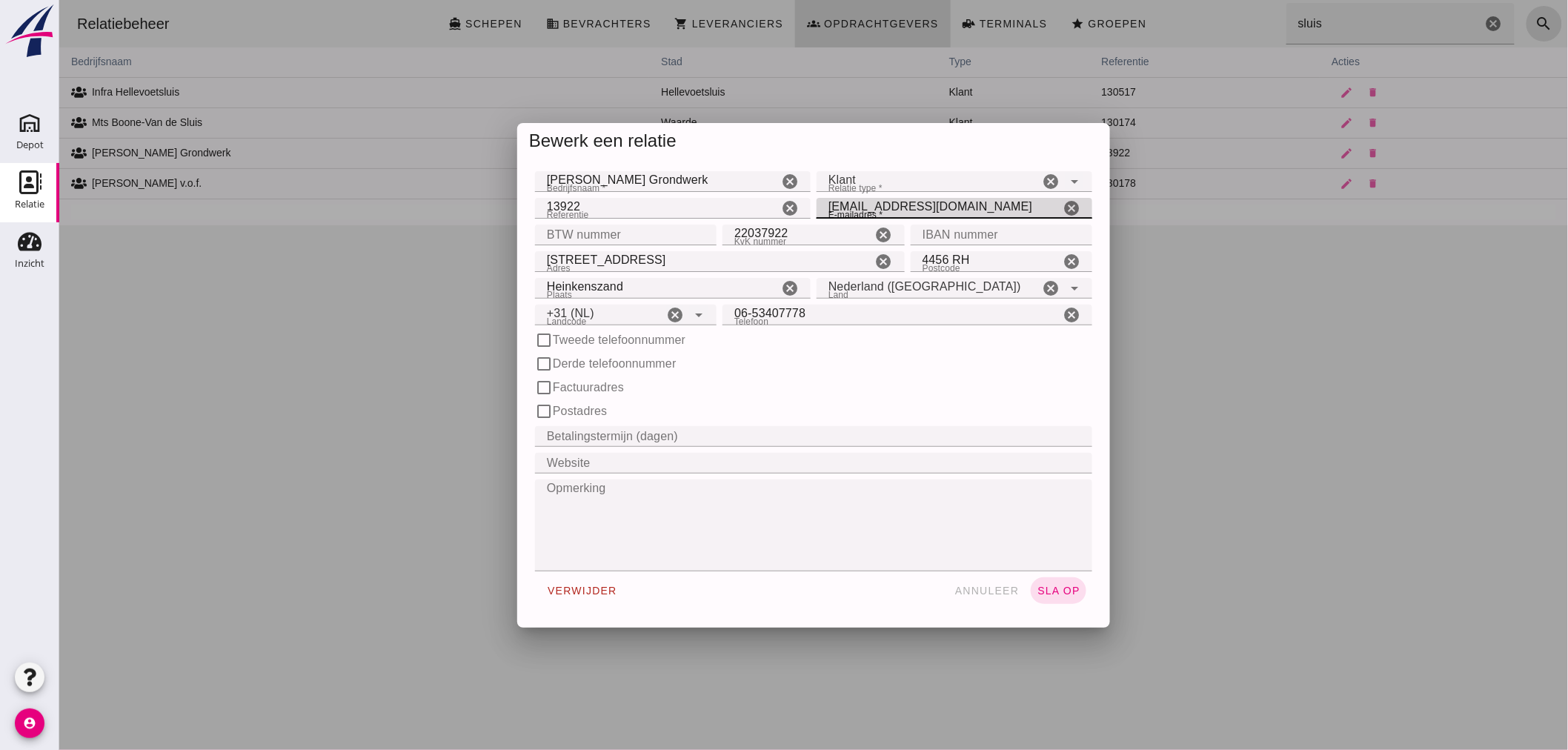
click at [1196, 264] on div at bounding box center [813, 375] width 1508 height 750
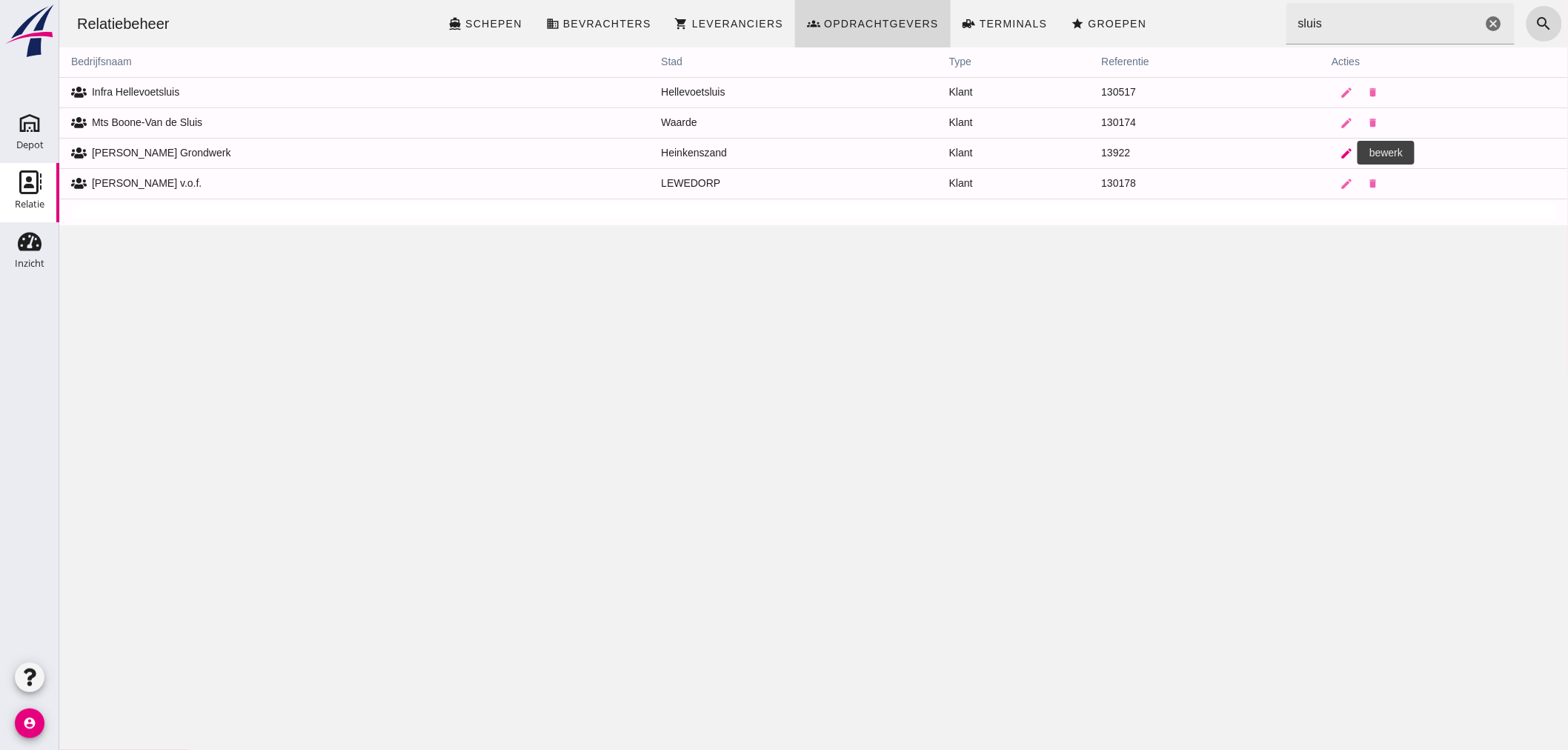
click at [1331, 150] on link "edit" at bounding box center [1346, 154] width 30 height 30
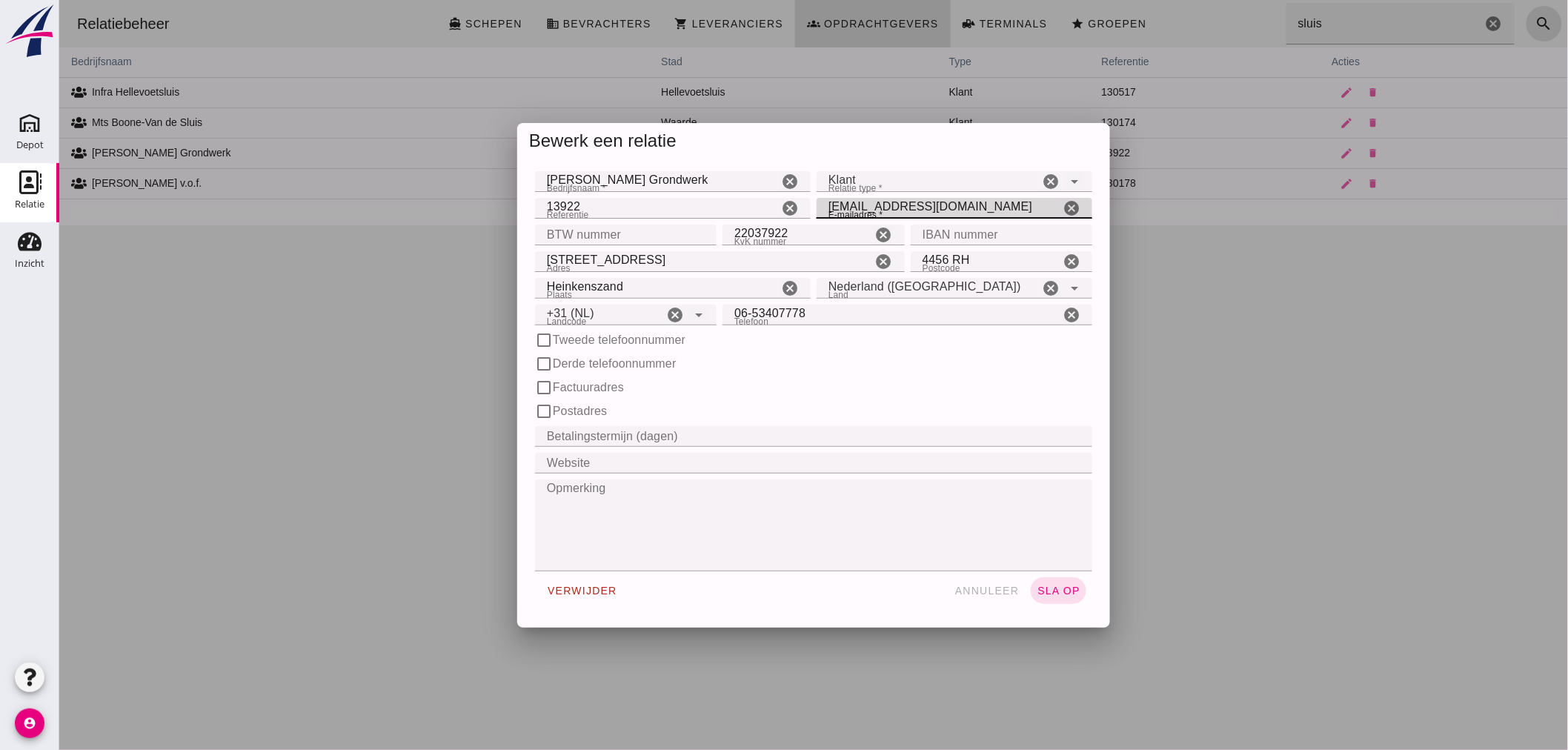
click at [1004, 211] on input "[EMAIL_ADDRESS][DOMAIN_NAME]" at bounding box center [937, 208] width 243 height 21
click at [1001, 207] on input "rudivandesluis@gcommail." at bounding box center [937, 208] width 243 height 21
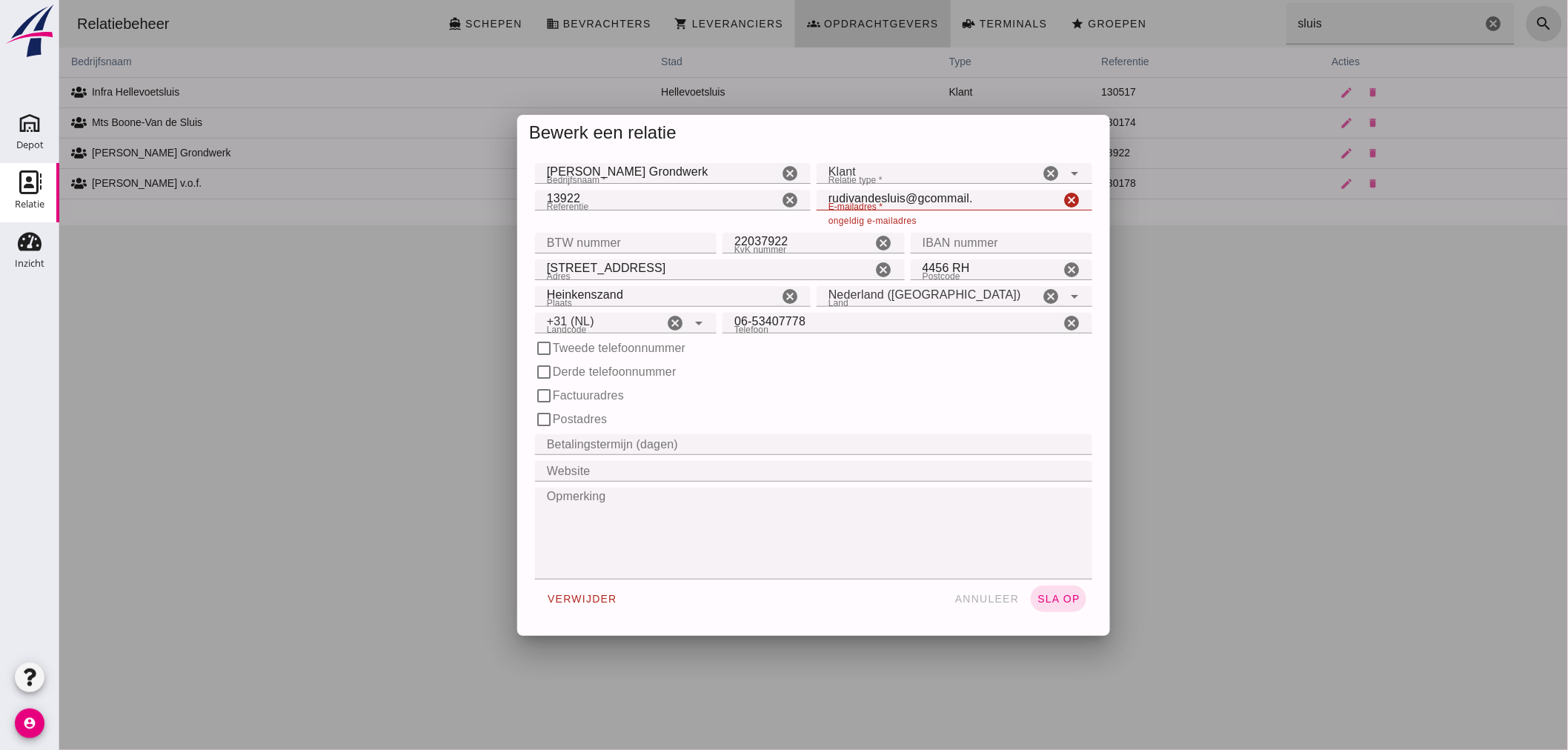
drag, startPoint x: 1018, startPoint y: 369, endPoint x: 1015, endPoint y: 362, distance: 7.6
click at [1018, 368] on div "check_box_outline_blank Derde telefoonnummer" at bounding box center [813, 371] width 557 height 18
drag, startPoint x: 979, startPoint y: 197, endPoint x: 921, endPoint y: 211, distance: 59.7
click at [921, 211] on div "E-mailadres * E-mailadres * rudivandesluis@gcommail. cancel ongeldig e-mailadres" at bounding box center [954, 208] width 276 height 37
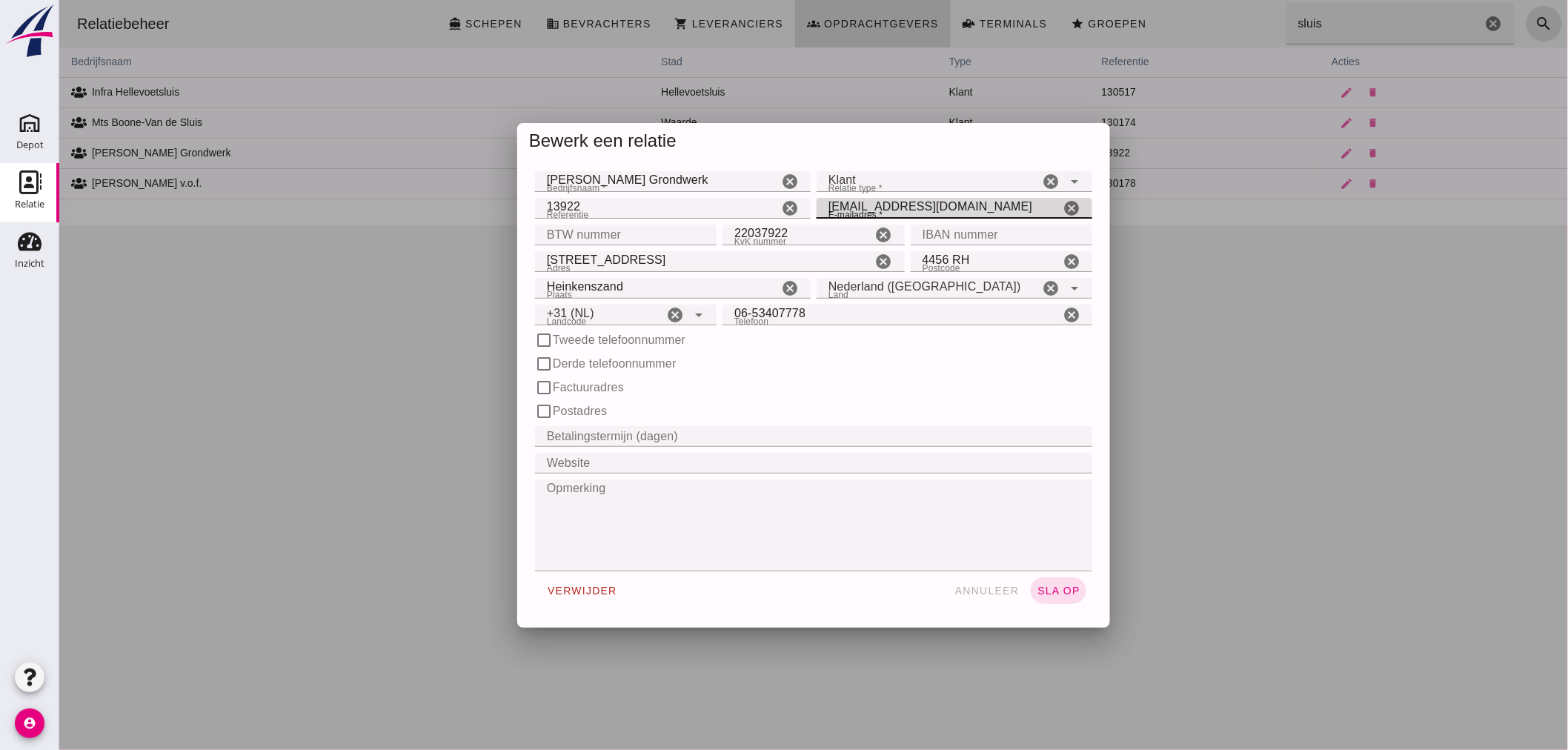
click at [994, 207] on input "[EMAIL_ADDRESS][DOMAIN_NAME]" at bounding box center [937, 208] width 243 height 21
type input "[EMAIL_ADDRESS][DOMAIN_NAME]"
click at [985, 588] on span "annuleer" at bounding box center [986, 589] width 65 height 11
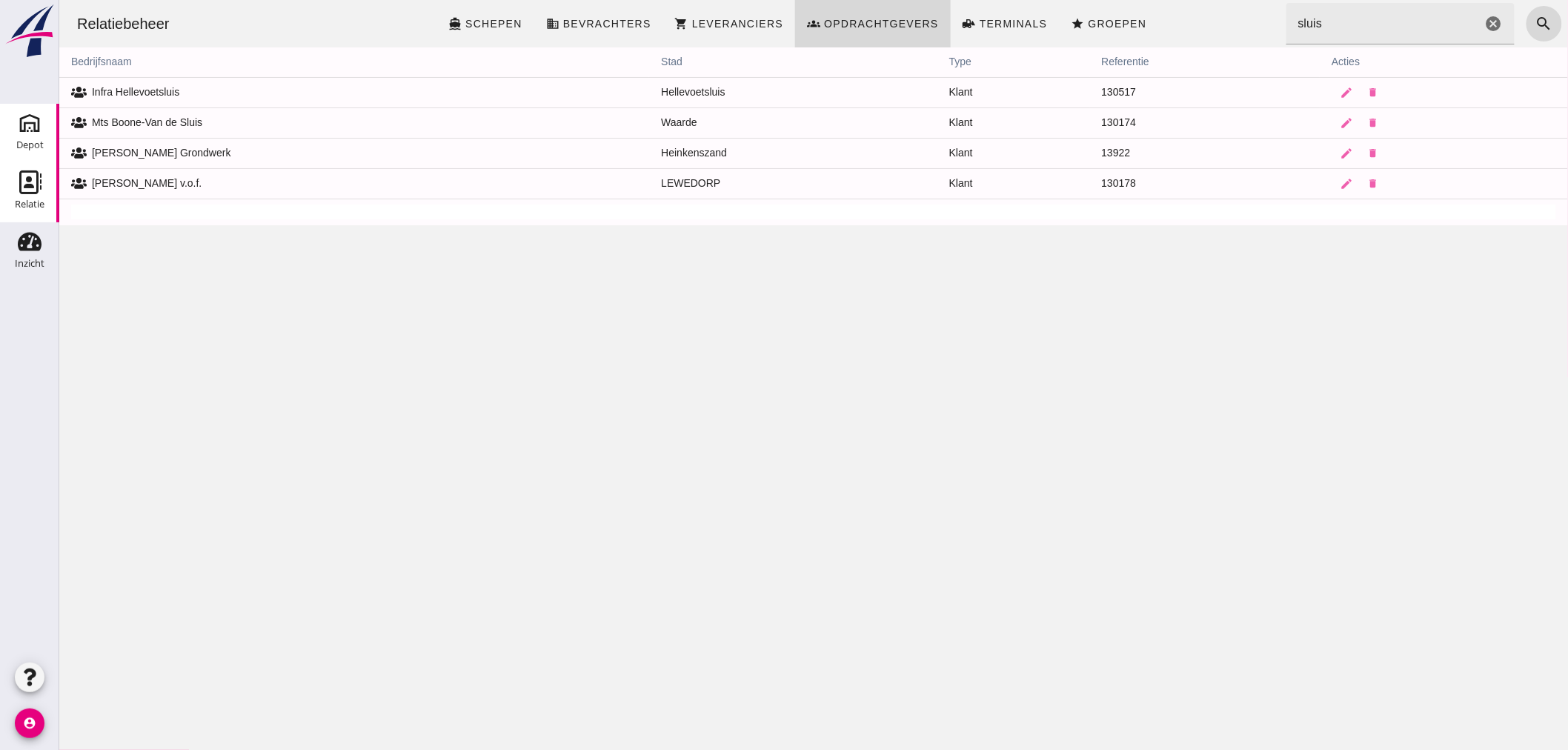
click at [27, 130] on use at bounding box center [29, 123] width 24 height 24
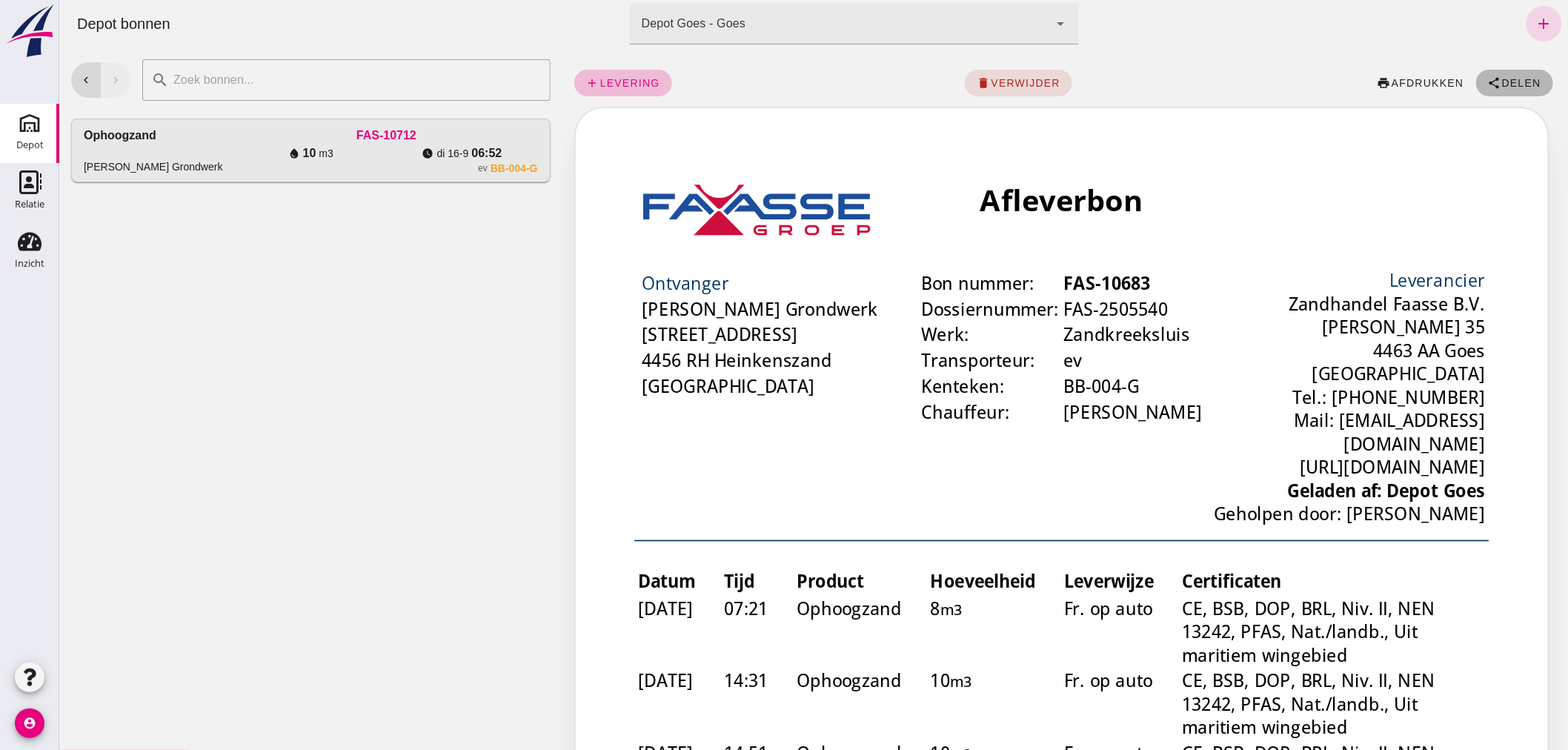
click at [1502, 77] on span "Delen" at bounding box center [1521, 83] width 40 height 11
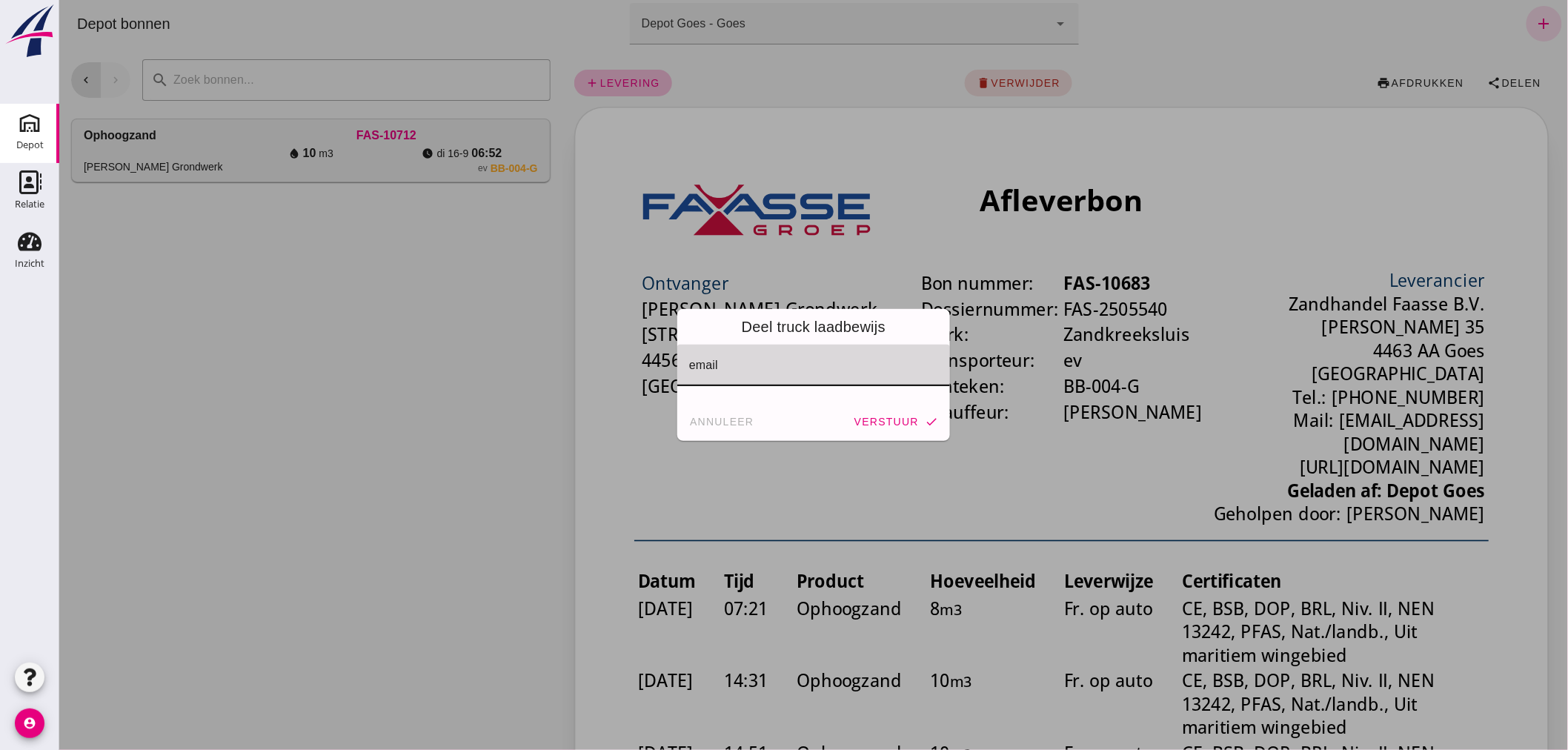
click at [752, 367] on input "email" at bounding box center [813, 372] width 248 height 18
type input "[DOMAIN_NAME]"
click at [878, 419] on span "verstuur" at bounding box center [885, 421] width 65 height 11
click at [718, 371] on span "[DOMAIN_NAME]" at bounding box center [737, 372] width 97 height 18
click at [720, 371] on span "[DOMAIN_NAME]" at bounding box center [737, 372] width 97 height 18
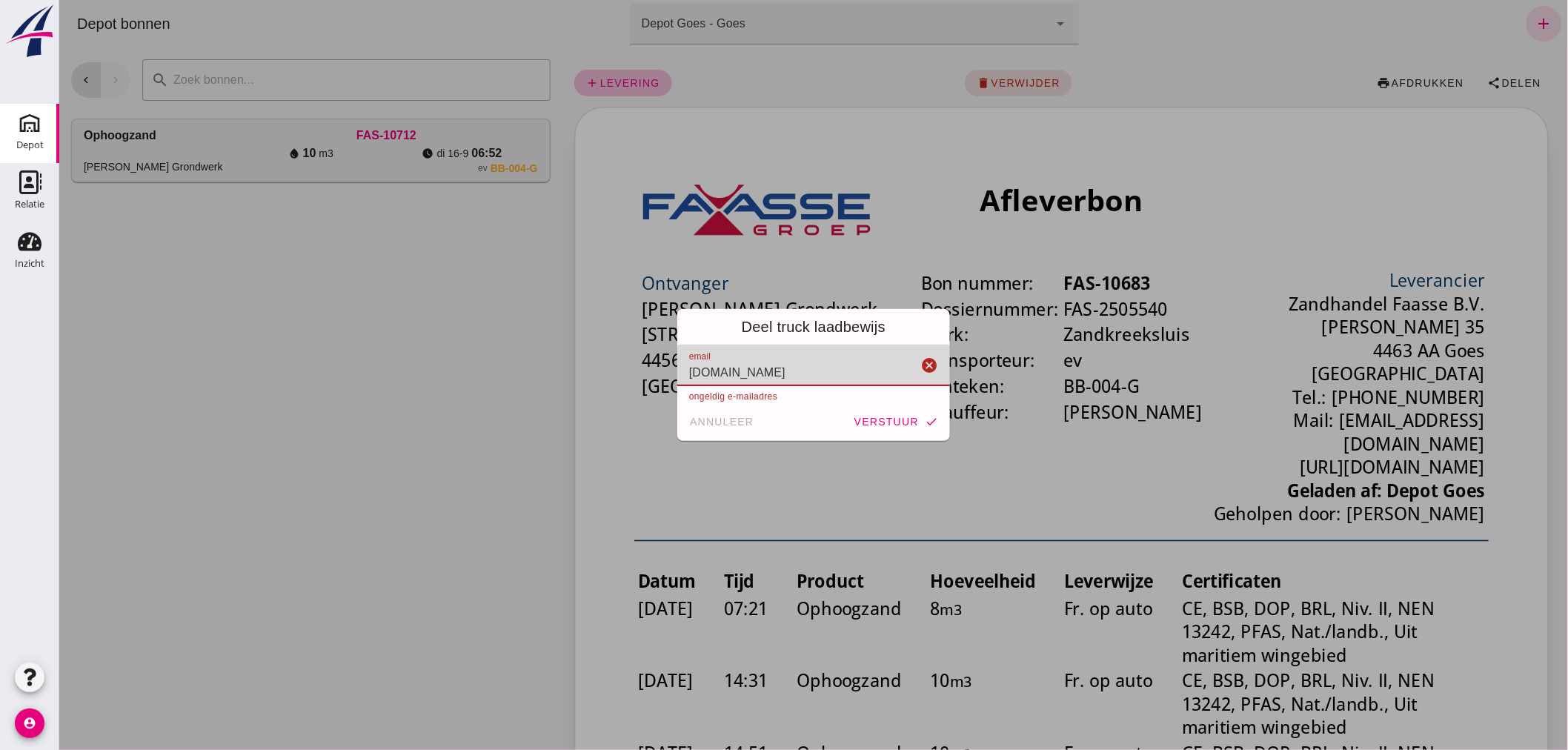
click at [720, 371] on span "[DOMAIN_NAME]" at bounding box center [737, 372] width 97 height 18
click at [758, 371] on span "[DOMAIN_NAME]" at bounding box center [737, 372] width 97 height 18
type input "[EMAIL_ADDRESS][DOMAIN_NAME]"
click at [883, 415] on button "verstuur check" at bounding box center [895, 422] width 97 height 26
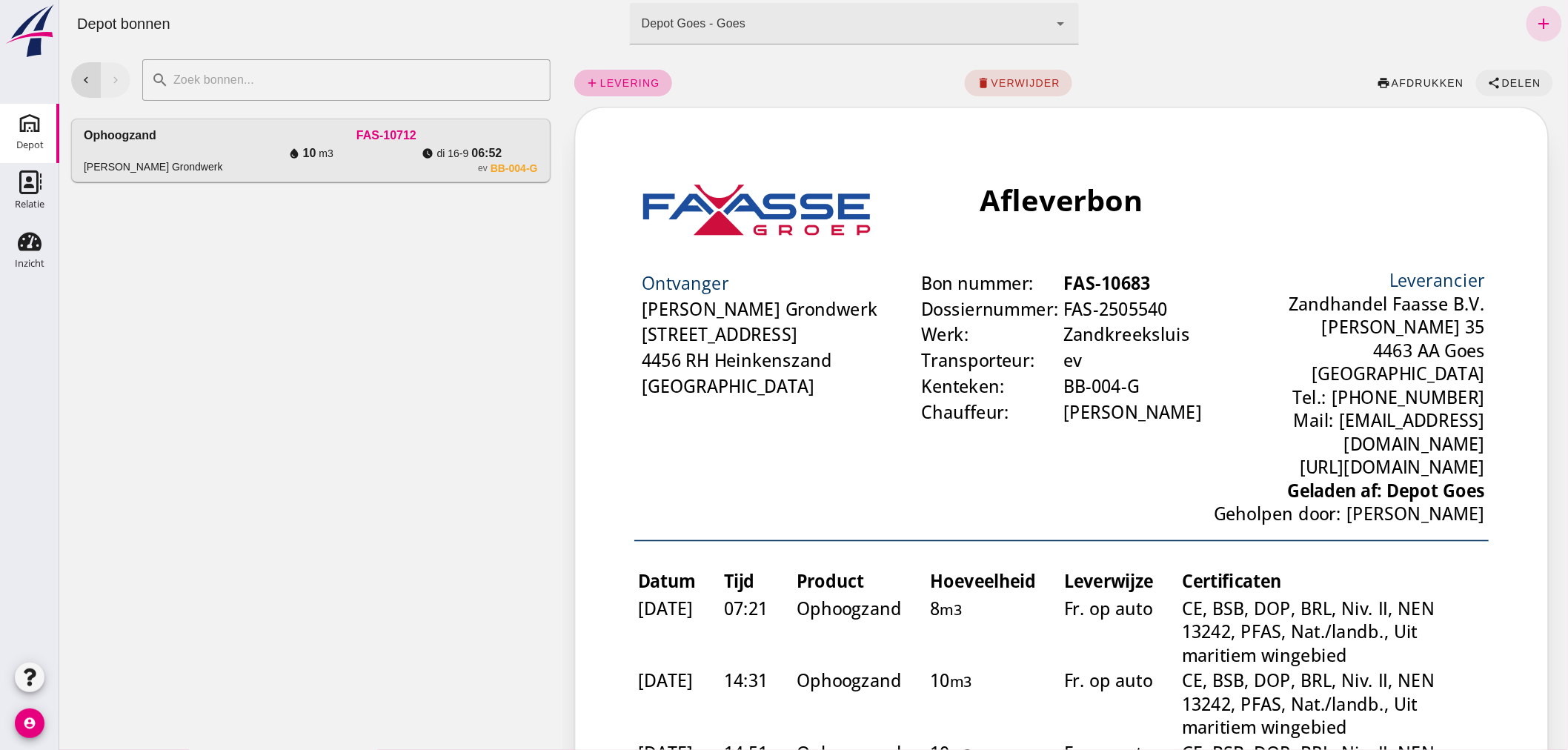
click at [1500, 78] on span "Delen" at bounding box center [1521, 83] width 40 height 11
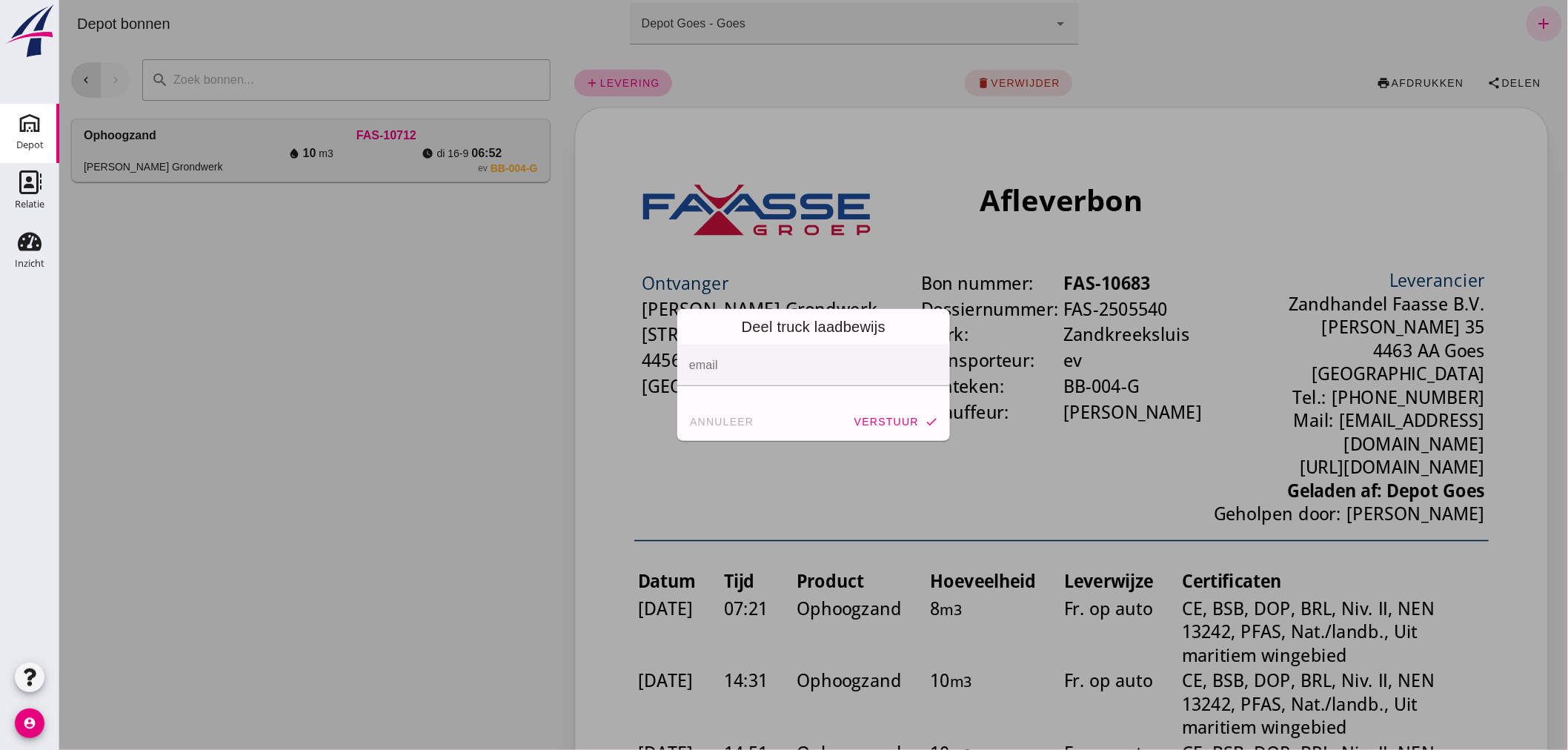
click at [741, 371] on input "email" at bounding box center [813, 372] width 248 height 18
paste input "[EMAIL_ADDRESS][DOMAIN_NAME]"
type input "[EMAIL_ADDRESS][DOMAIN_NAME]"
click at [713, 421] on span "annuleer" at bounding box center [721, 421] width 65 height 11
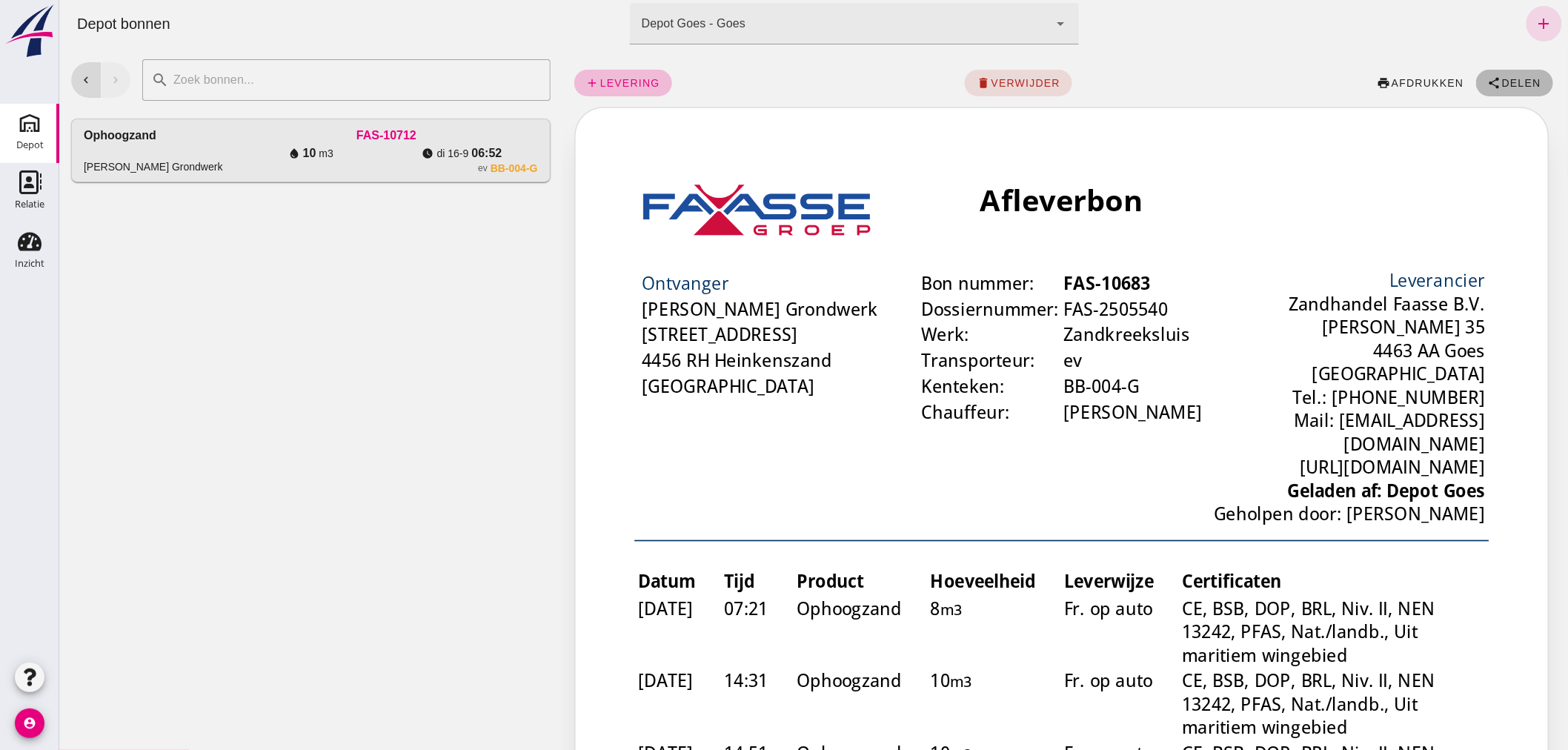
click at [1514, 77] on span "Delen" at bounding box center [1521, 83] width 40 height 11
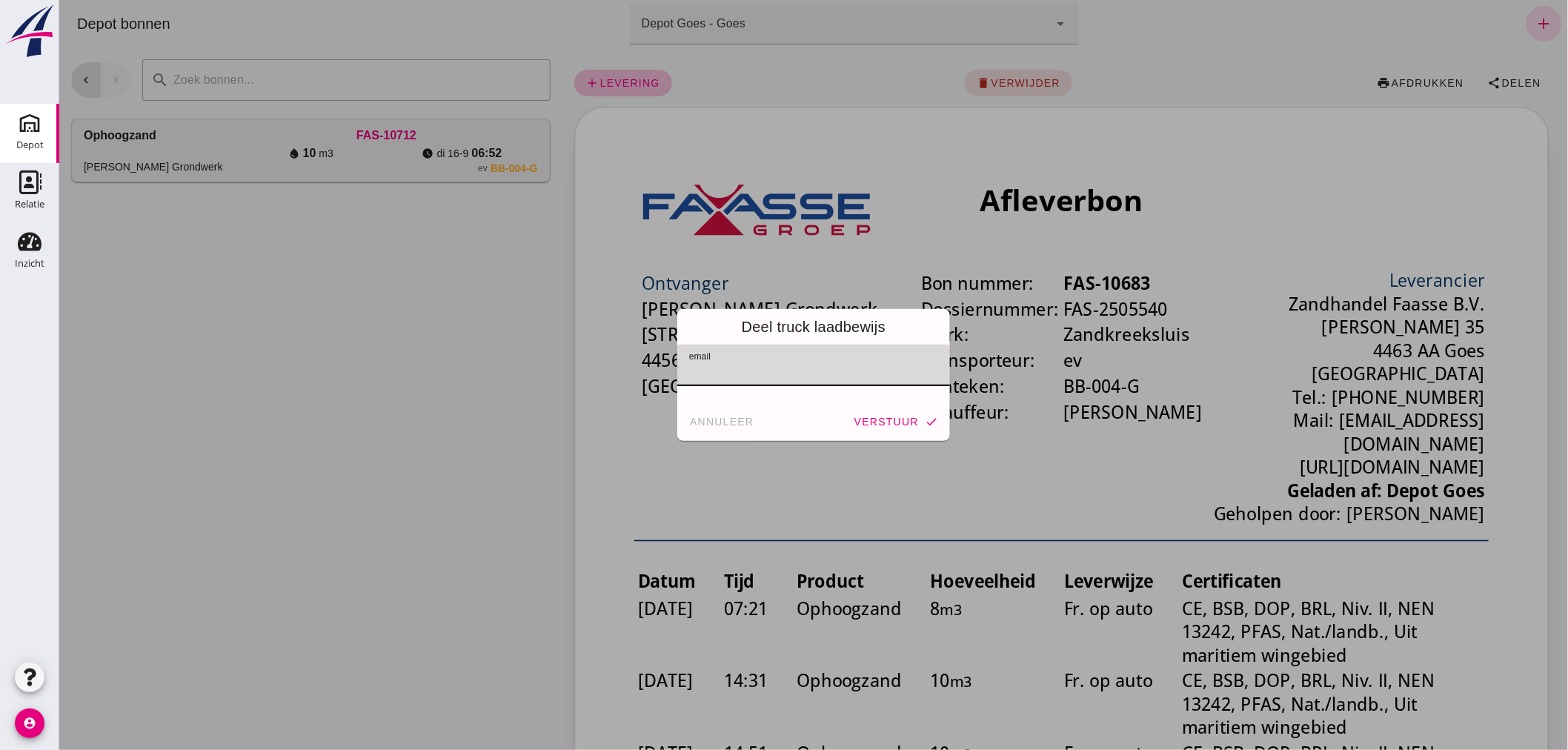
paste input "[EMAIL_ADDRESS][DOMAIN_NAME]"
type input "[EMAIL_ADDRESS][DOMAIN_NAME]"
click at [726, 415] on button "annuleer" at bounding box center [721, 422] width 77 height 26
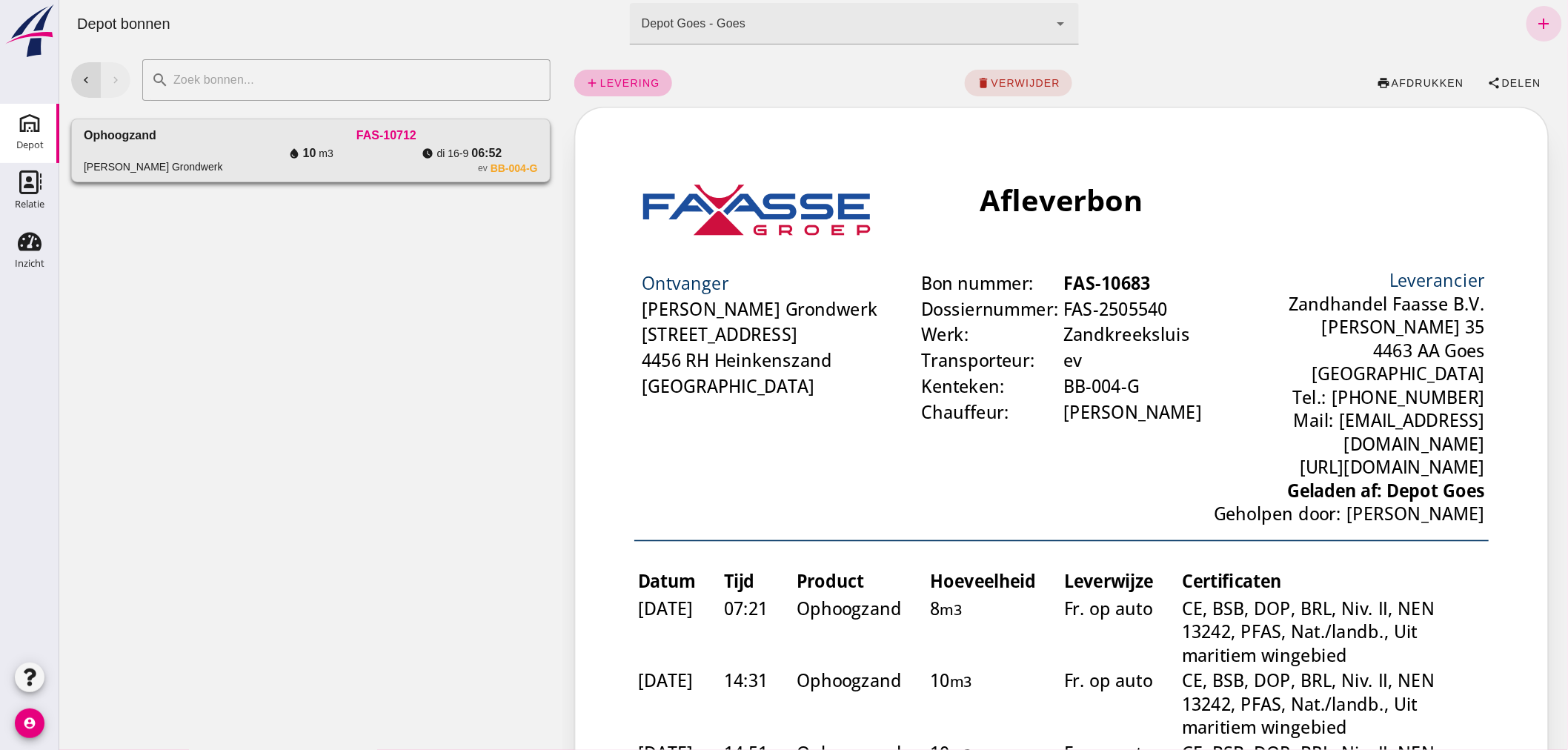
click at [372, 148] on div "water_drop 10 m3" at bounding box center [310, 153] width 151 height 18
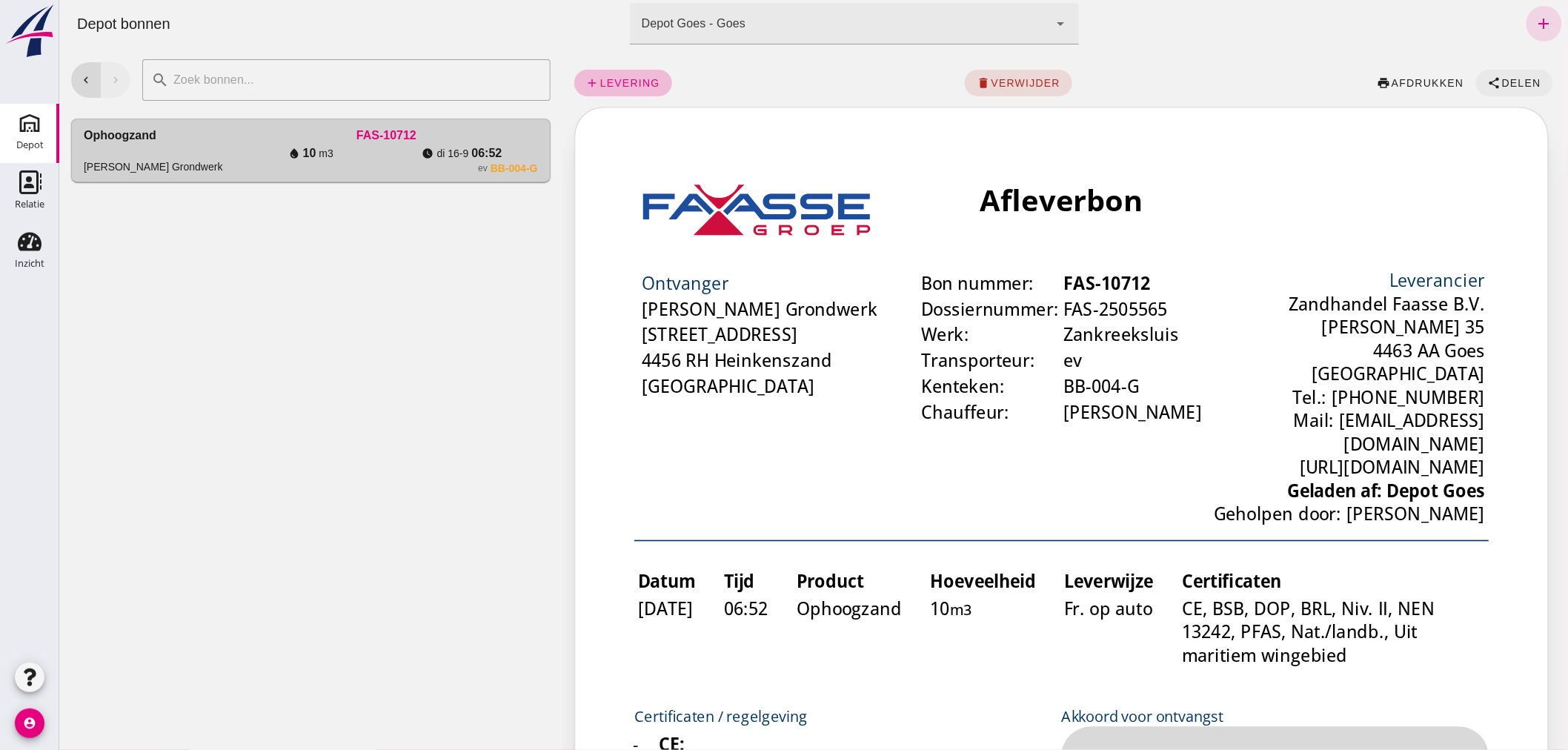
click at [1500, 78] on span "Delen" at bounding box center [1521, 83] width 40 height 11
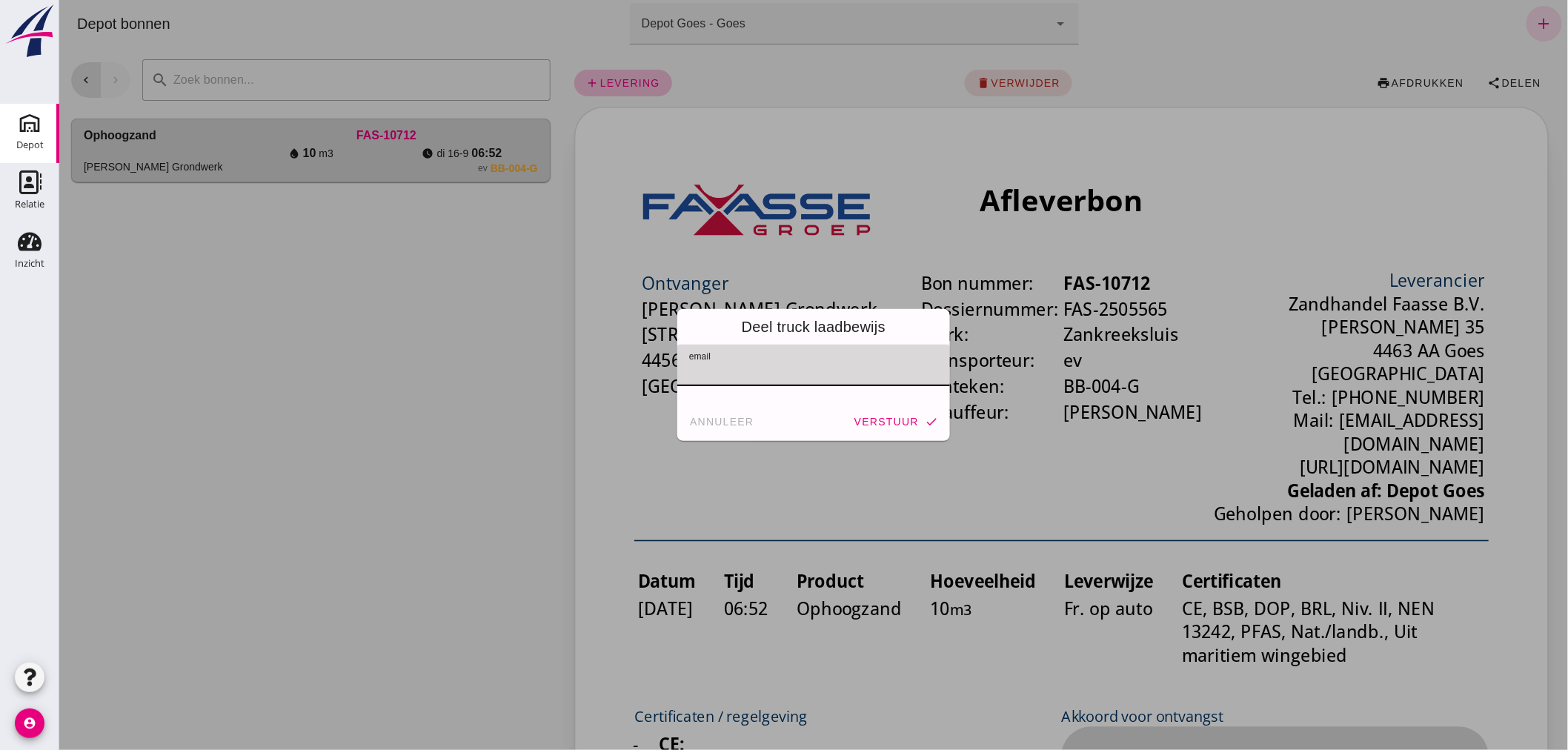
paste input "[EMAIL_ADDRESS][DOMAIN_NAME]"
type input "[EMAIL_ADDRESS][DOMAIN_NAME]"
click at [727, 418] on span "annuleer" at bounding box center [721, 421] width 65 height 11
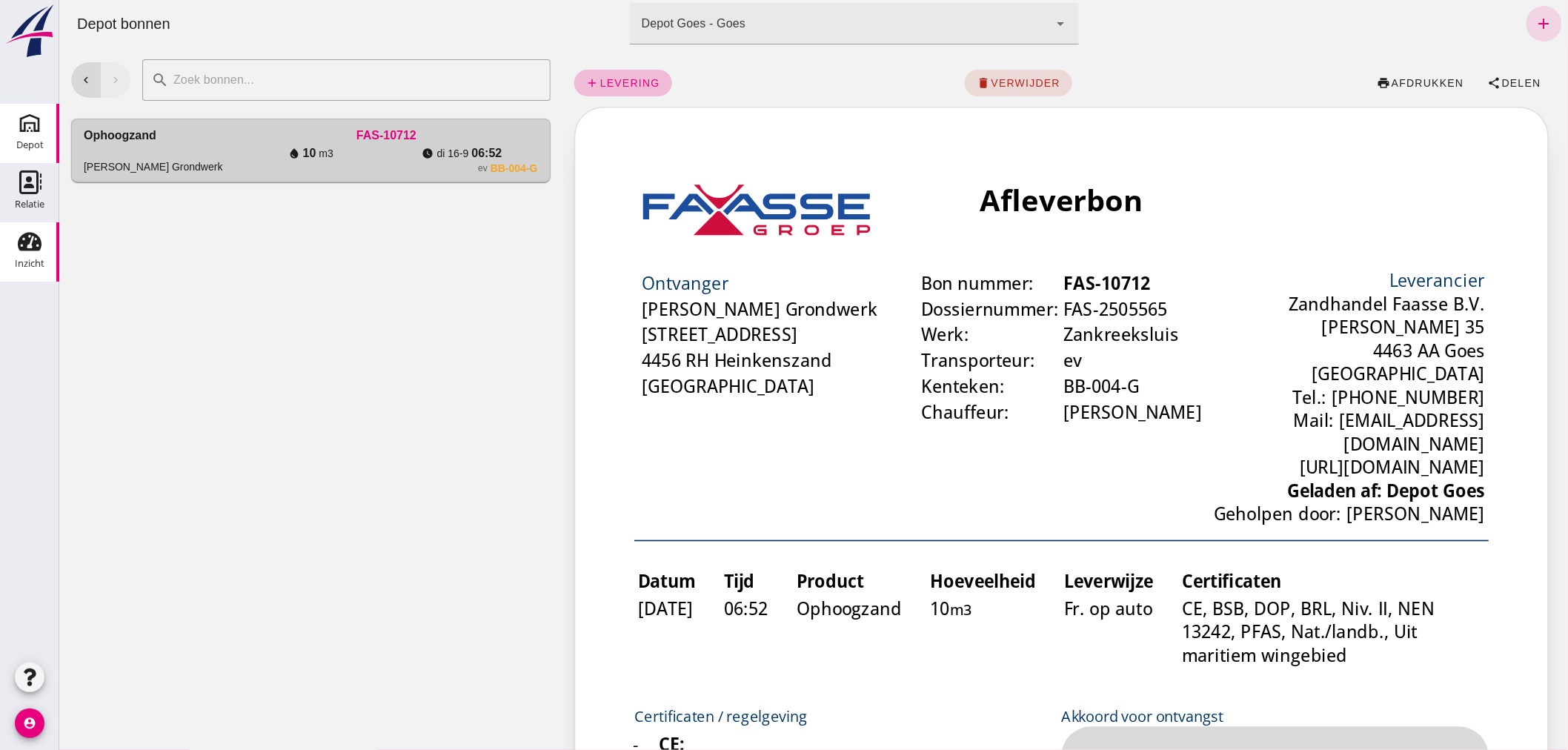
click at [33, 245] on use at bounding box center [29, 242] width 24 height 18
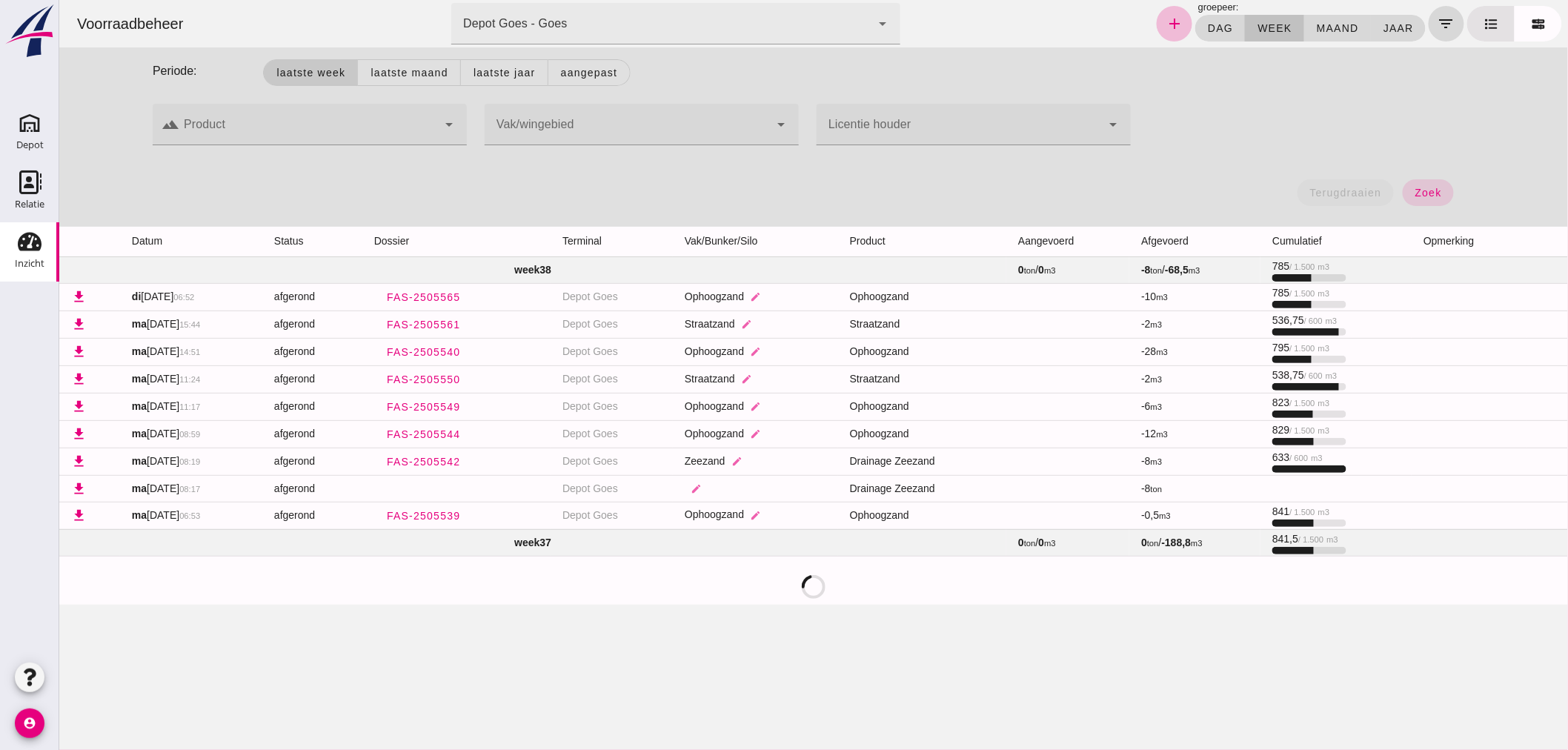
click at [396, 263] on td "week 38" at bounding box center [532, 270] width 947 height 26
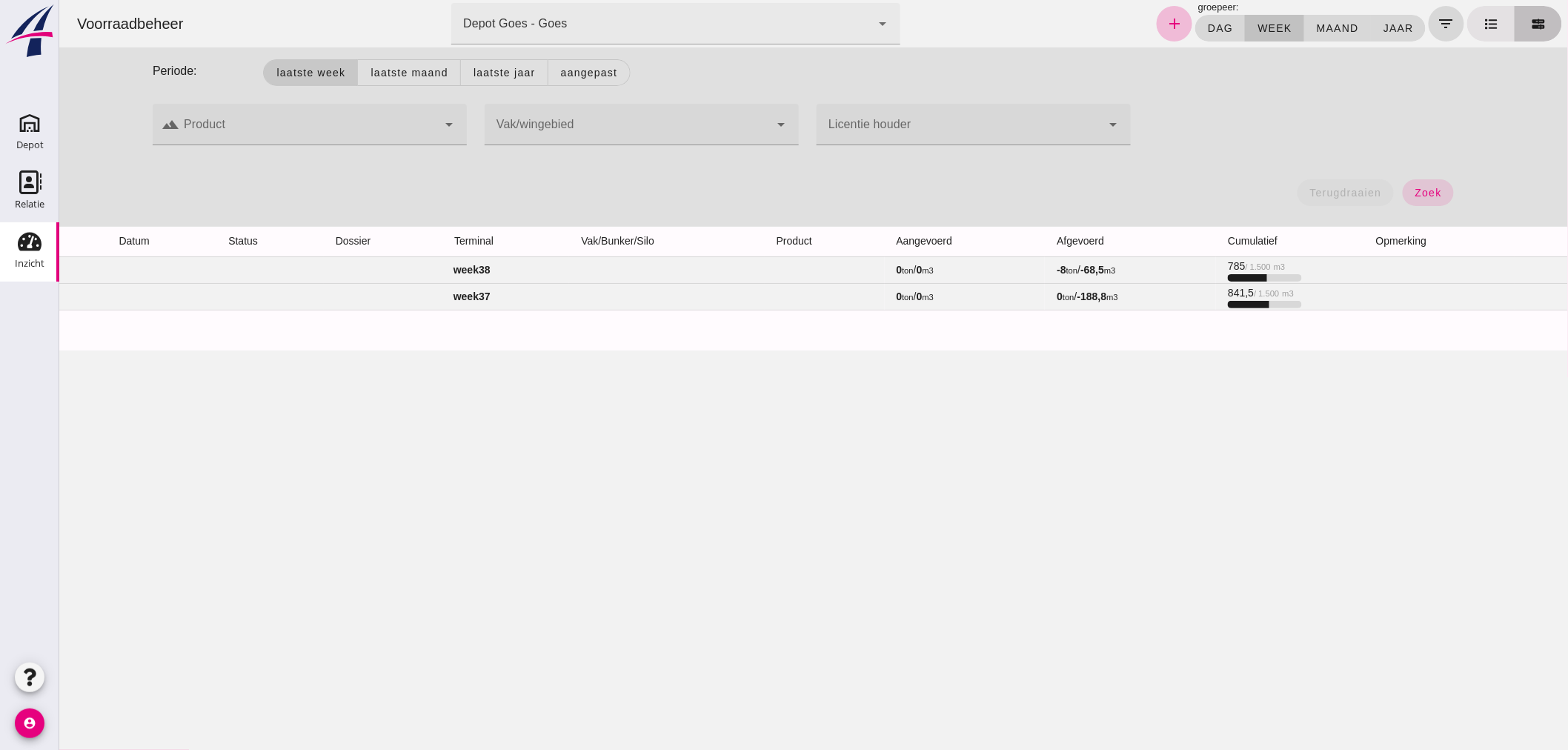
click at [1531, 18] on icon at bounding box center [1537, 24] width 12 height 11
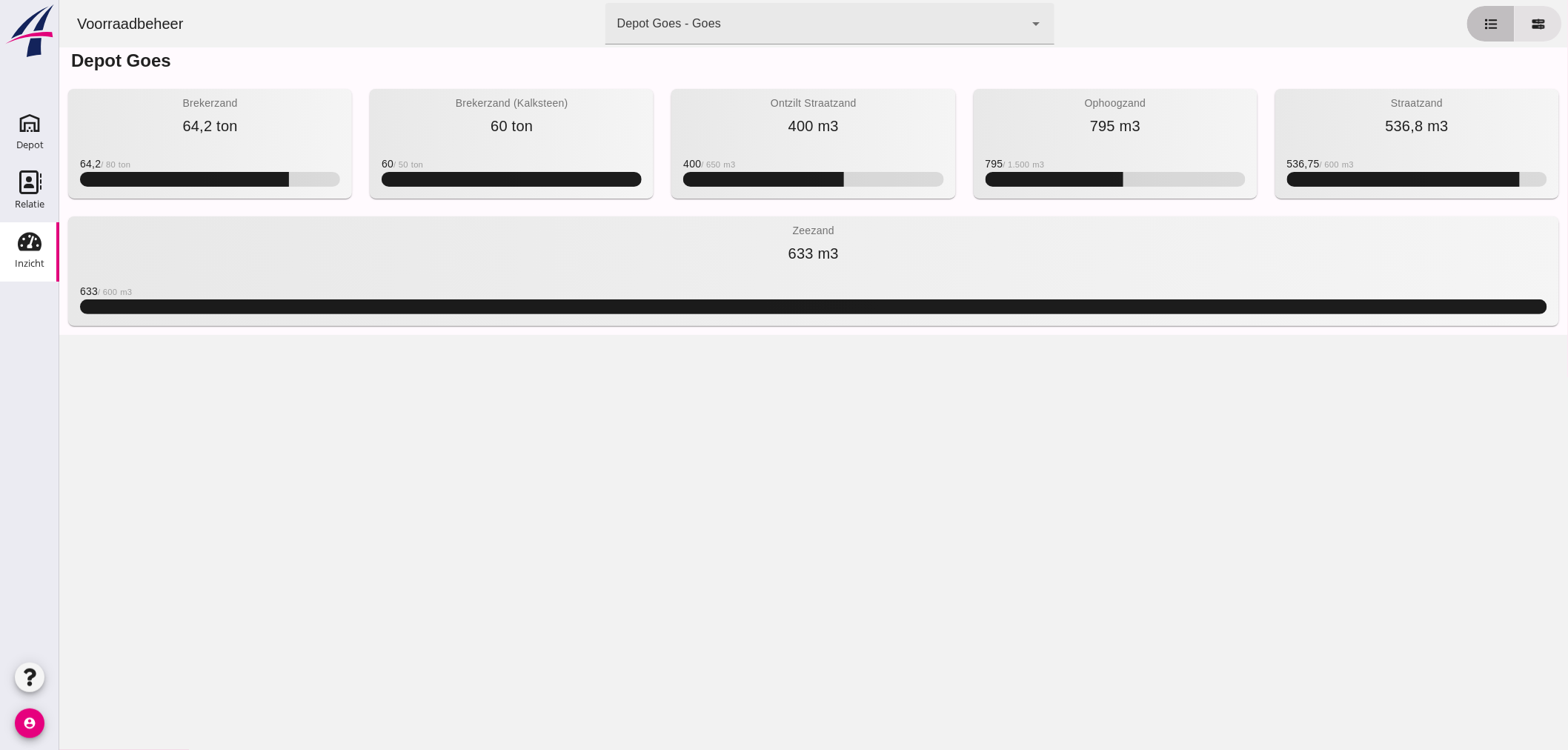
click at [1483, 18] on icon at bounding box center [1491, 25] width 16 height 16
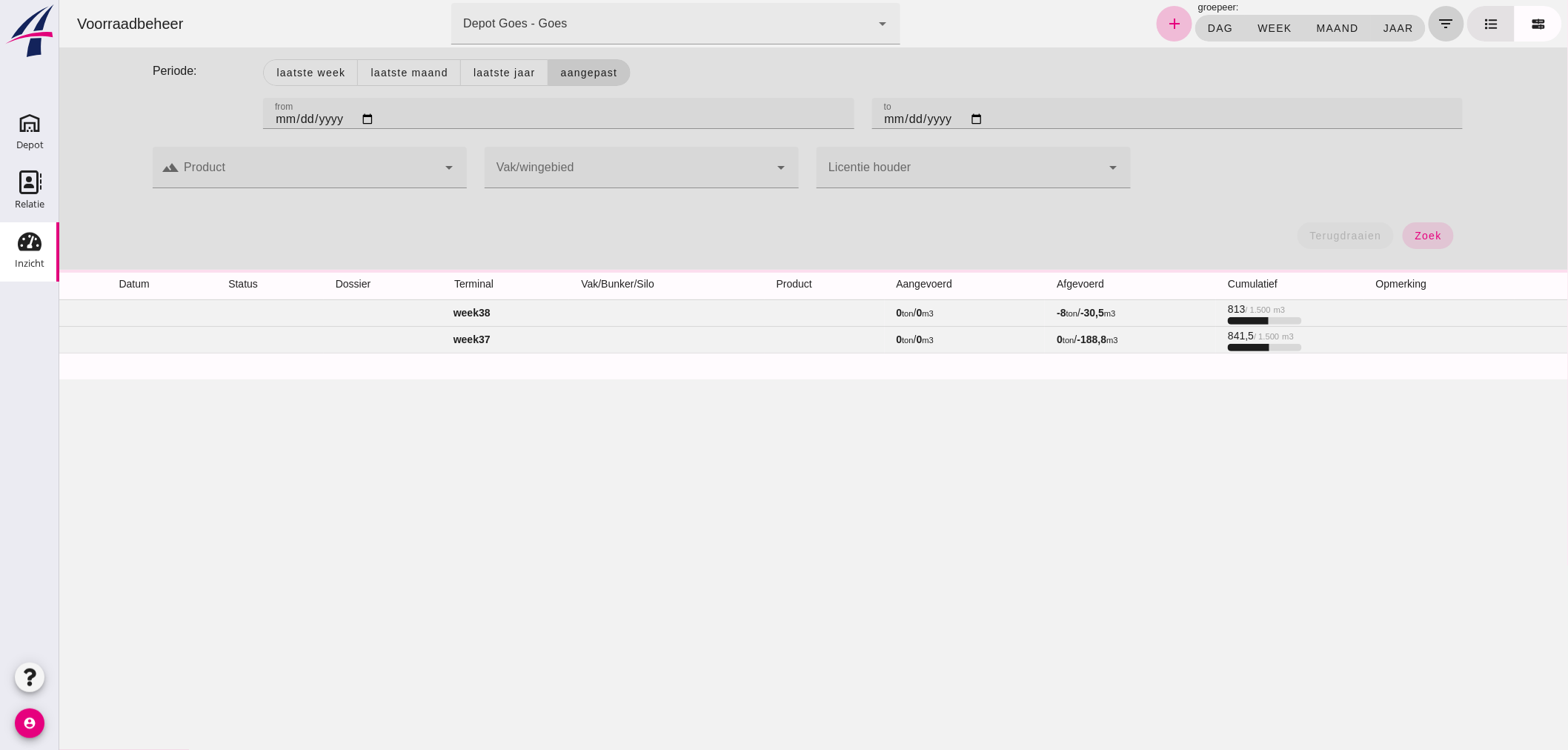
click at [1436, 19] on icon "filter_list" at bounding box center [1445, 24] width 18 height 18
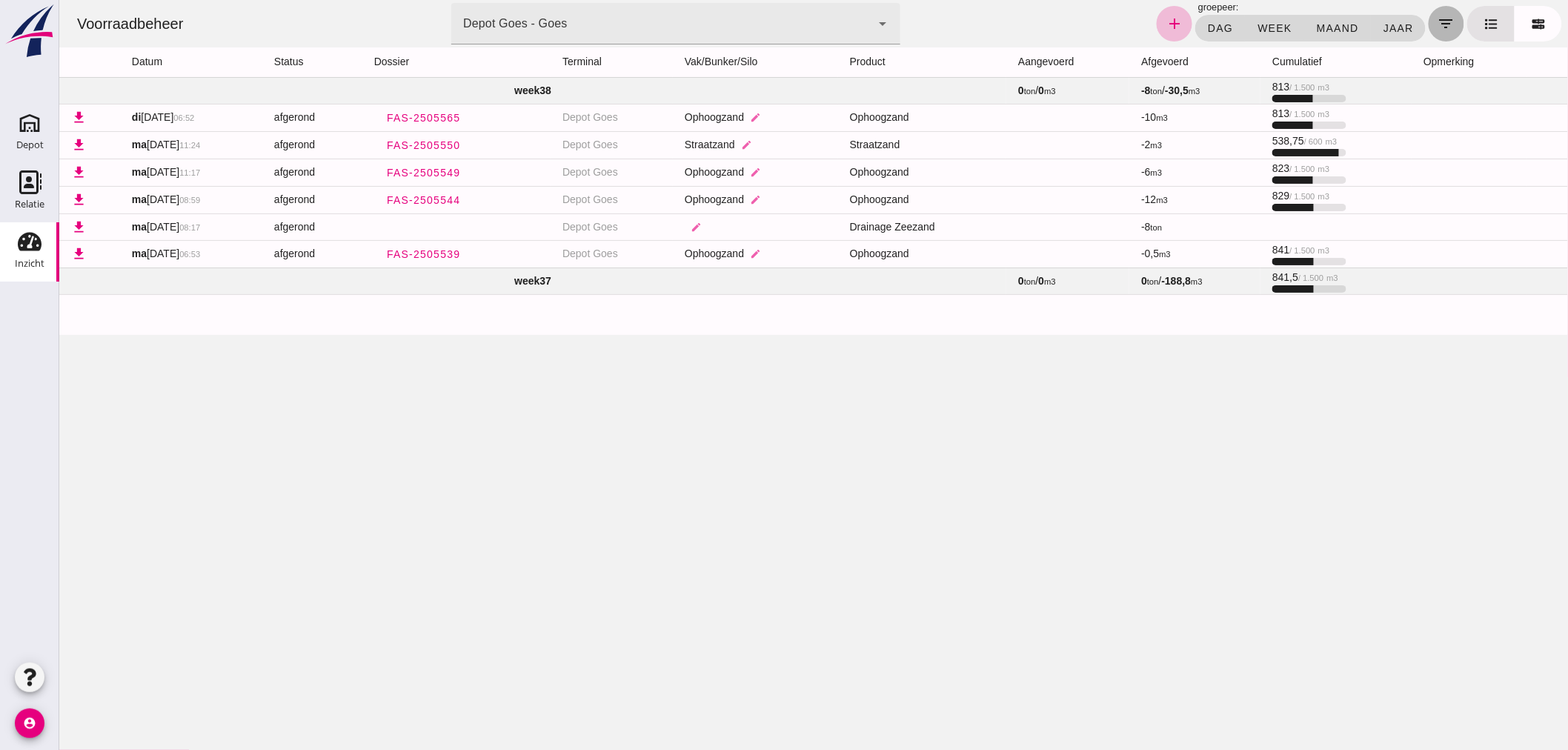
click at [1436, 17] on icon "filter_list" at bounding box center [1445, 24] width 18 height 18
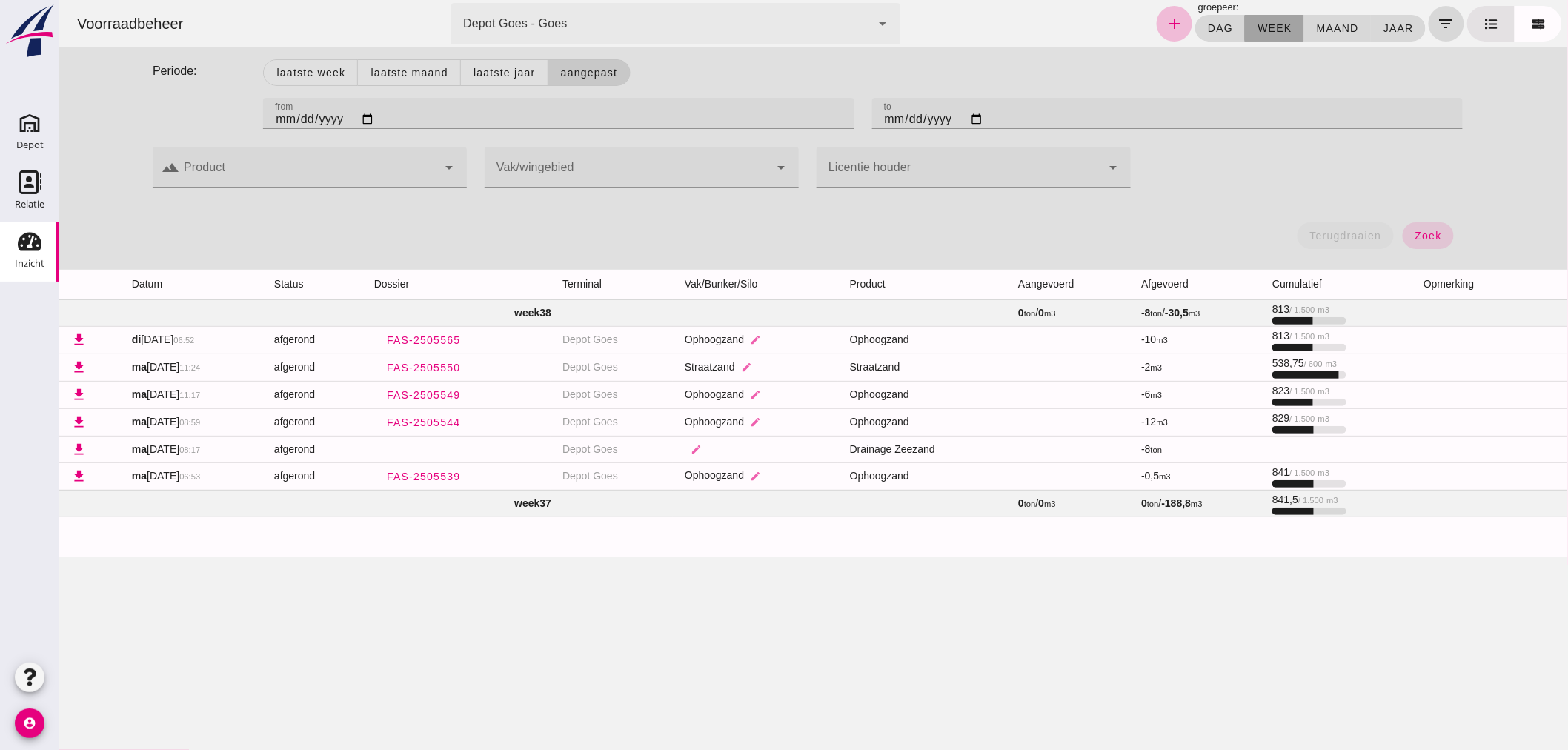
click at [1270, 19] on button "week" at bounding box center [1273, 28] width 59 height 26
click at [655, 312] on td "week 38" at bounding box center [532, 313] width 947 height 26
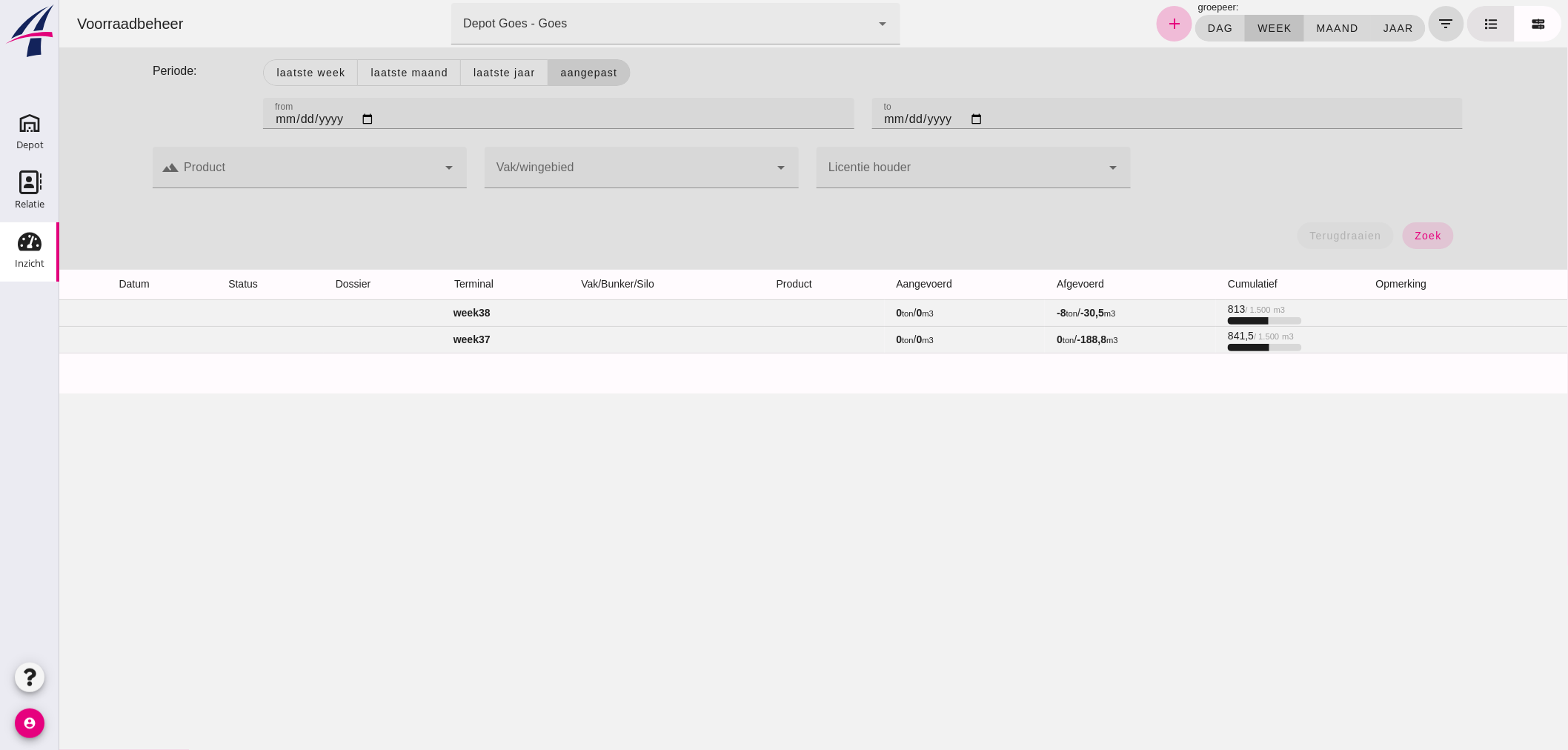
click at [655, 312] on td "week 38" at bounding box center [472, 313] width 826 height 26
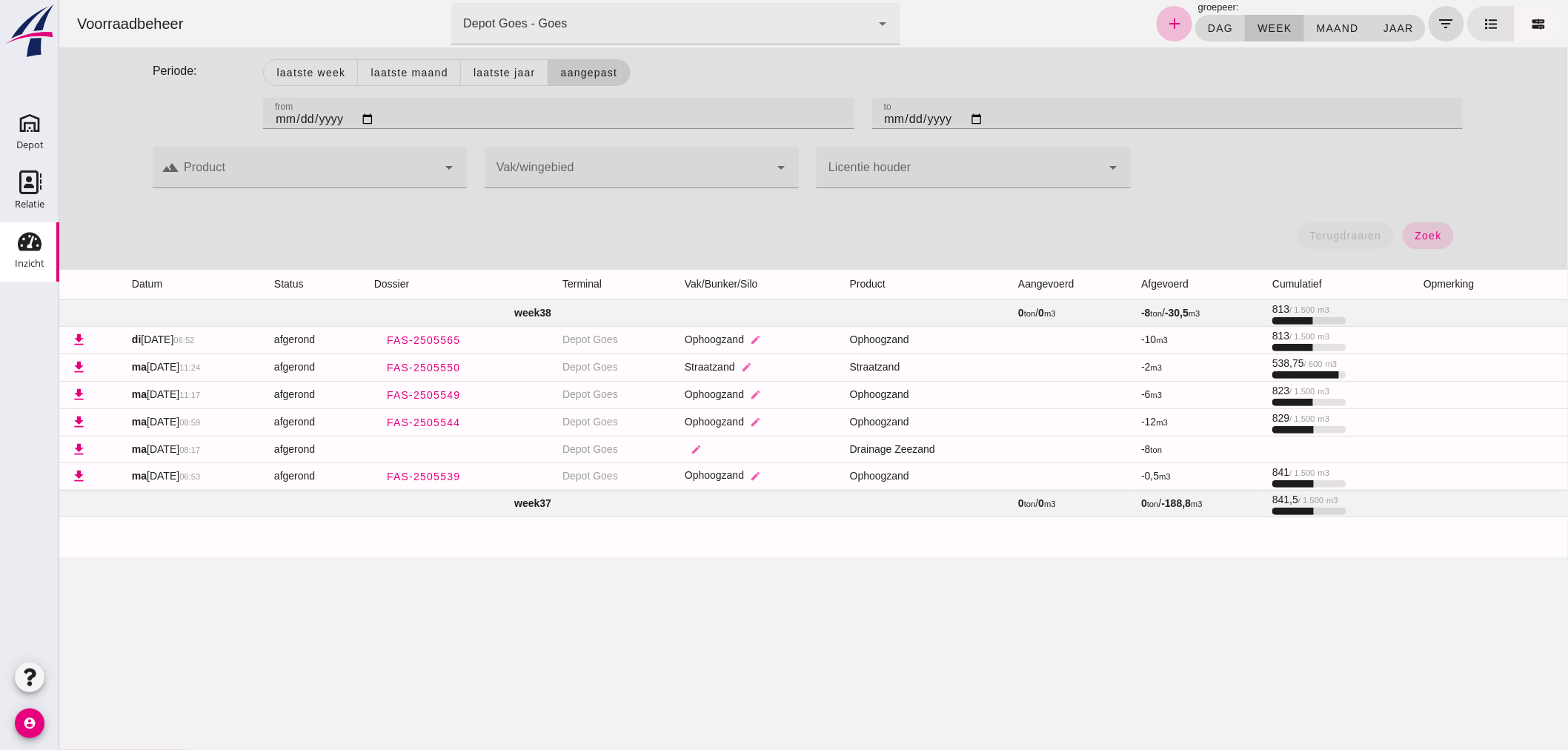
click at [1530, 17] on icon at bounding box center [1538, 25] width 16 height 16
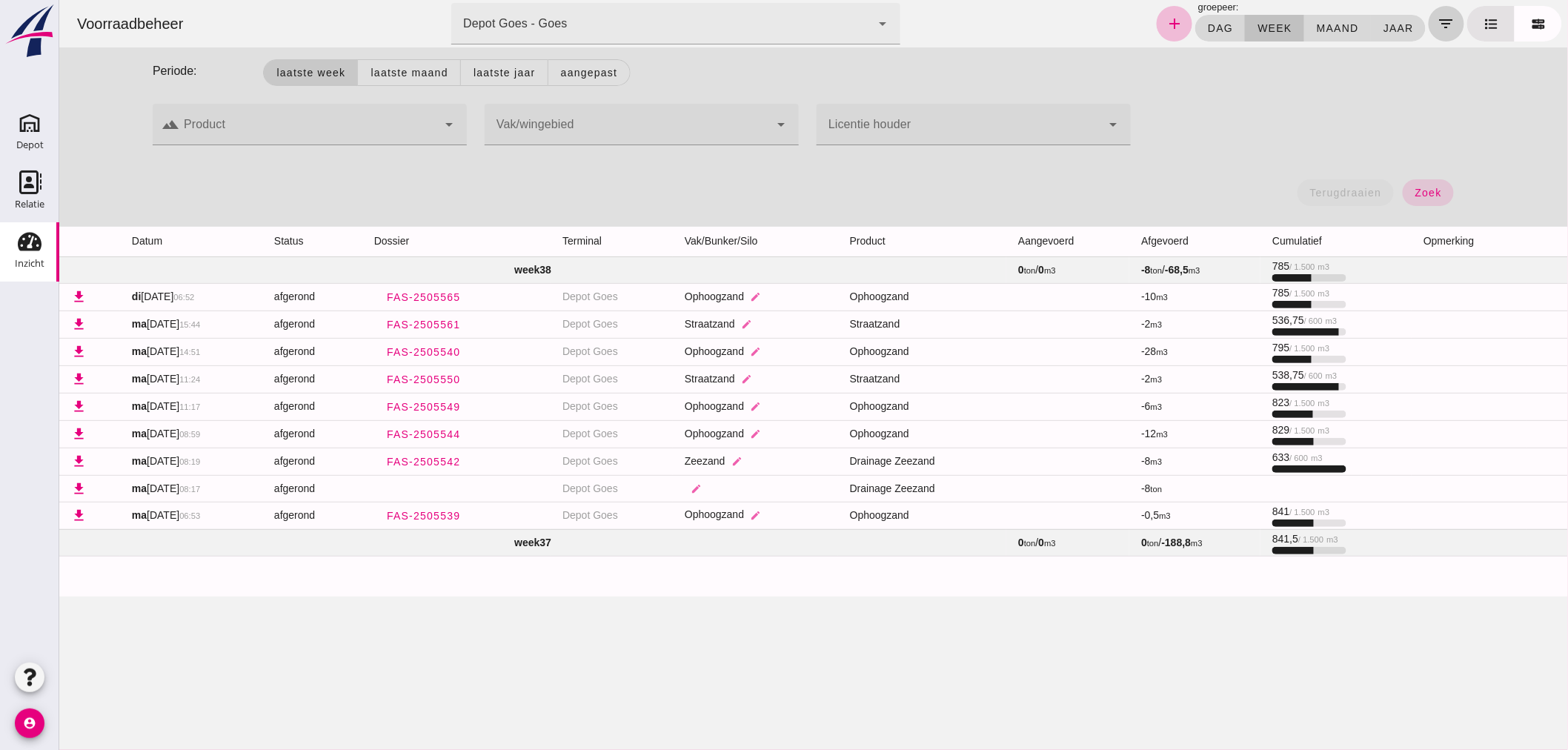
click at [1436, 18] on icon "filter_list" at bounding box center [1445, 24] width 18 height 18
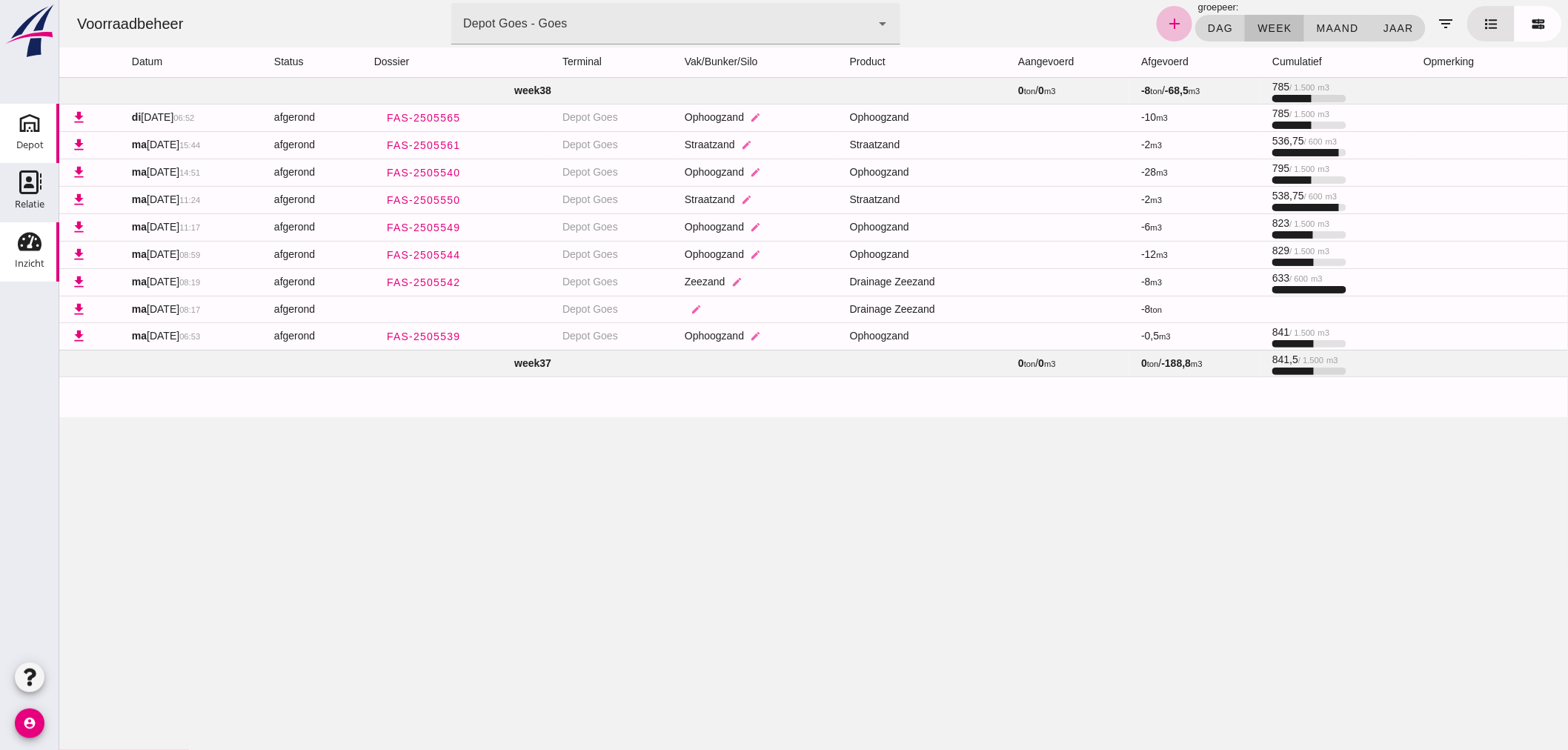
click at [38, 129] on use at bounding box center [29, 123] width 24 height 24
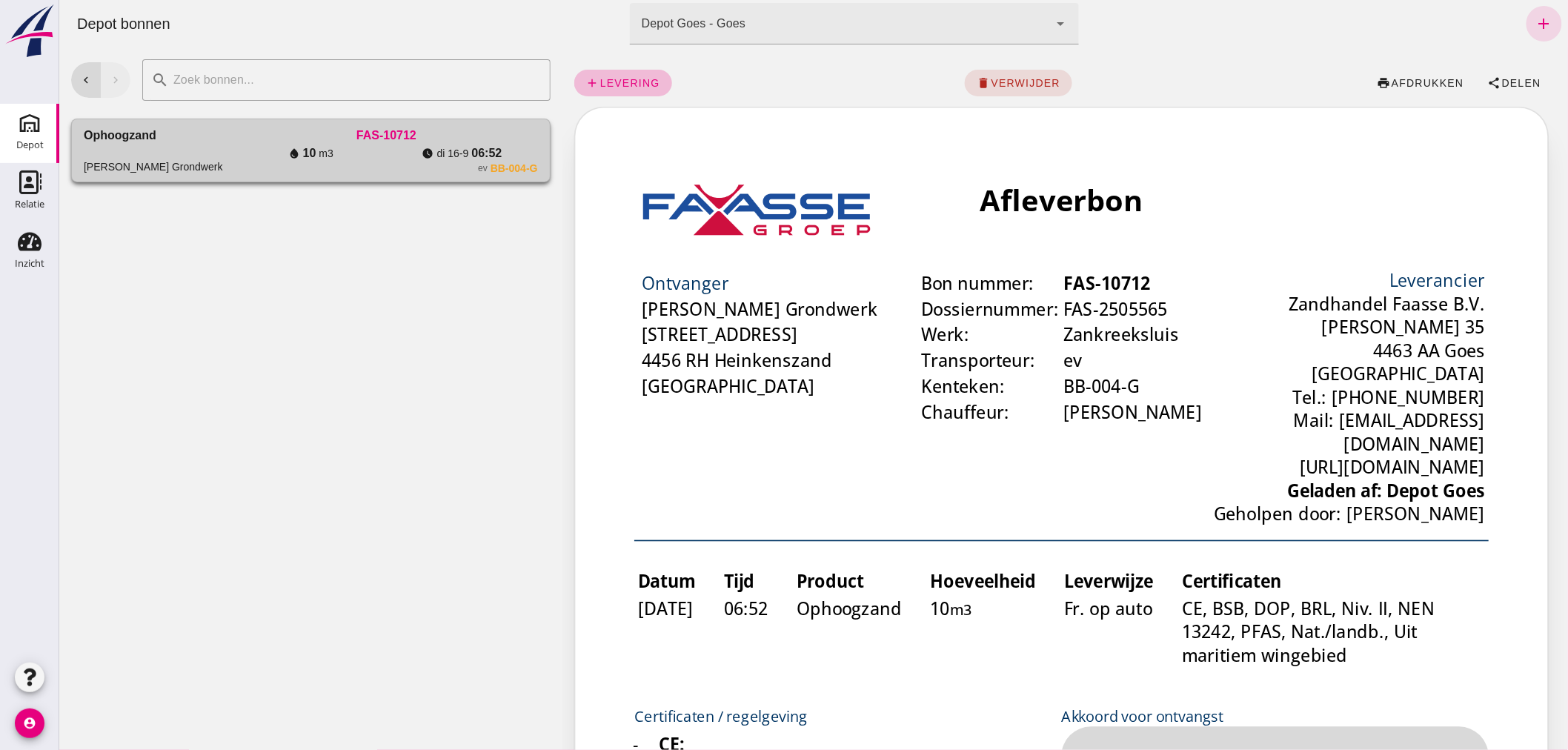
click at [267, 130] on div "FAS-10712" at bounding box center [386, 135] width 302 height 18
click at [632, 83] on span "levering" at bounding box center [628, 83] width 61 height 11
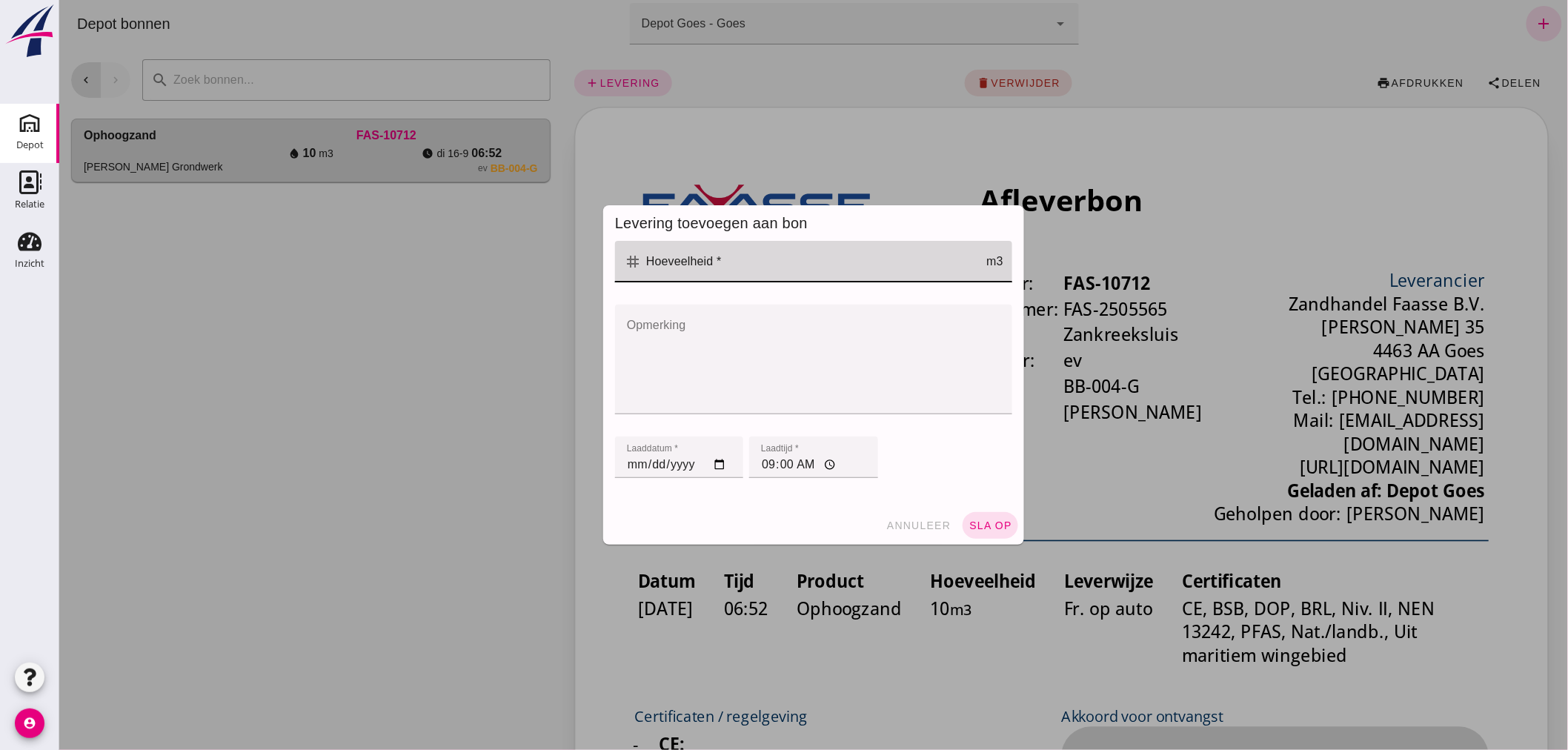
click at [750, 261] on input "Hoeveelheid *" at bounding box center [813, 261] width 344 height 41
type input "10"
click at [979, 517] on button "sla op" at bounding box center [989, 525] width 55 height 26
